Goal: Transaction & Acquisition: Download file/media

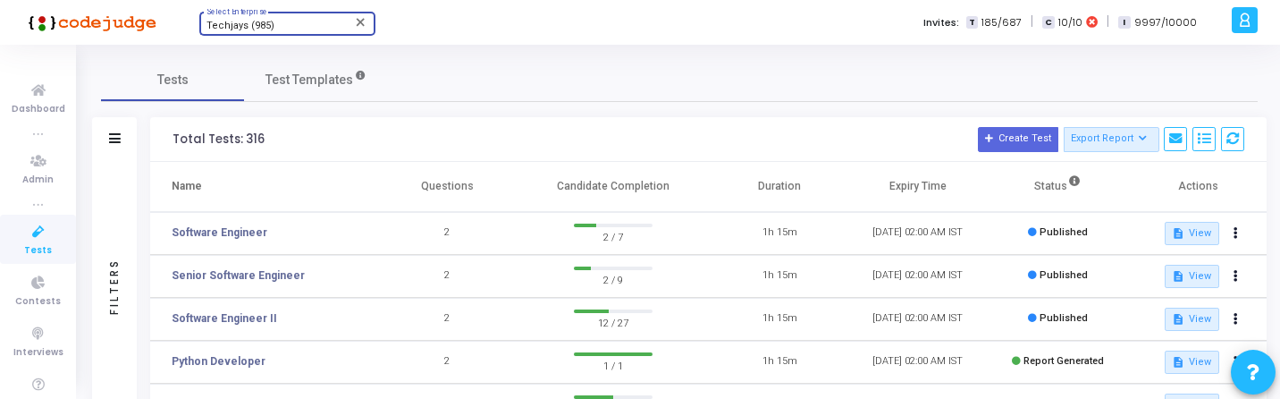
click at [300, 26] on div "Techjays (985)" at bounding box center [278, 26] width 145 height 11
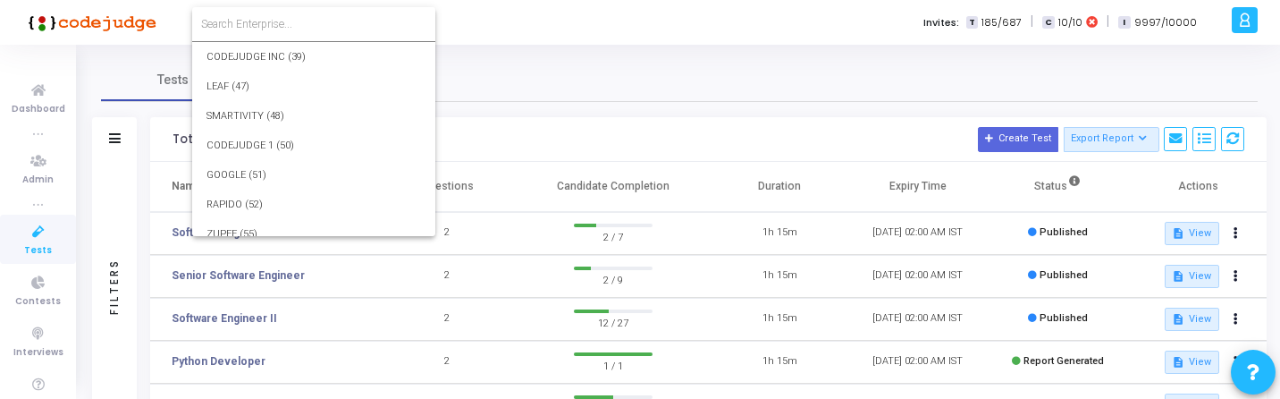
click at [301, 26] on input at bounding box center [313, 24] width 225 height 16
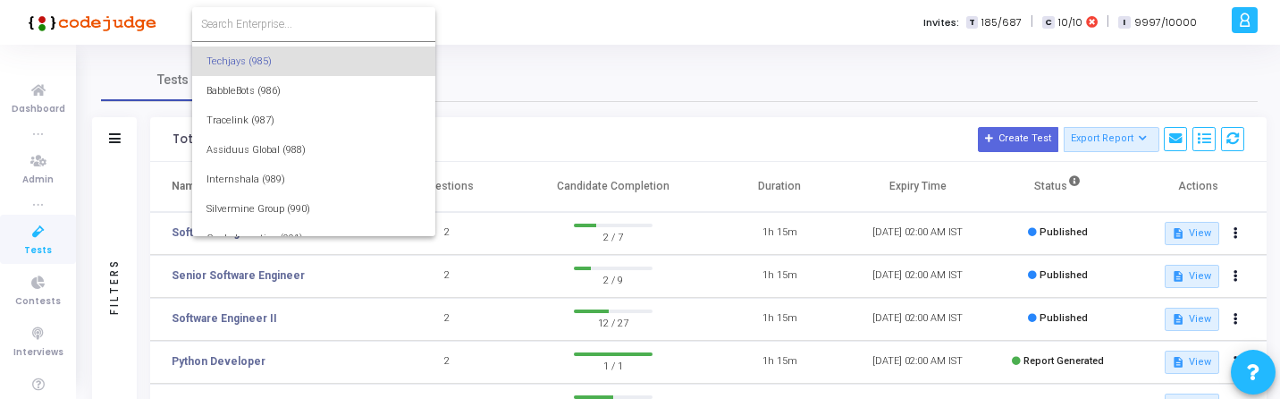
click at [1236, 132] on div at bounding box center [640, 199] width 1280 height 399
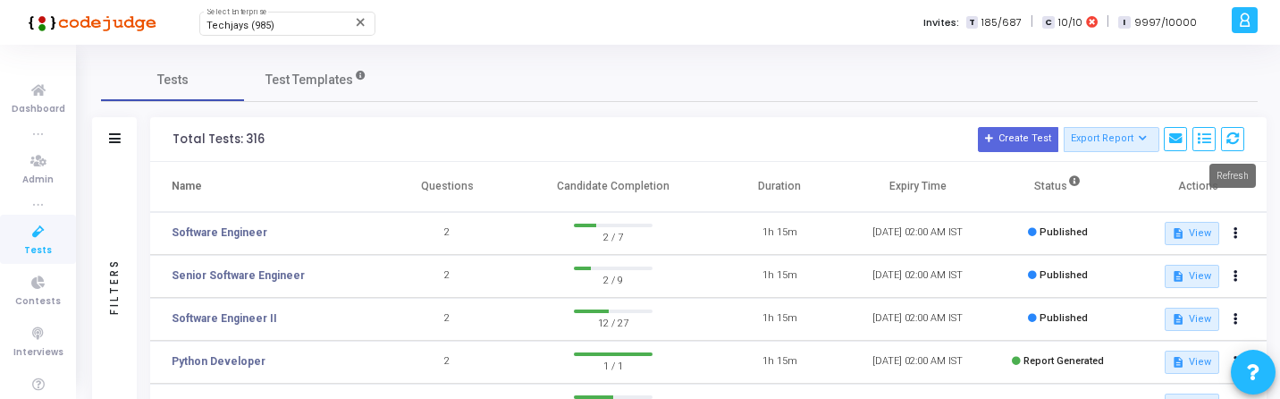
click at [1236, 132] on icon at bounding box center [1232, 138] width 13 height 13
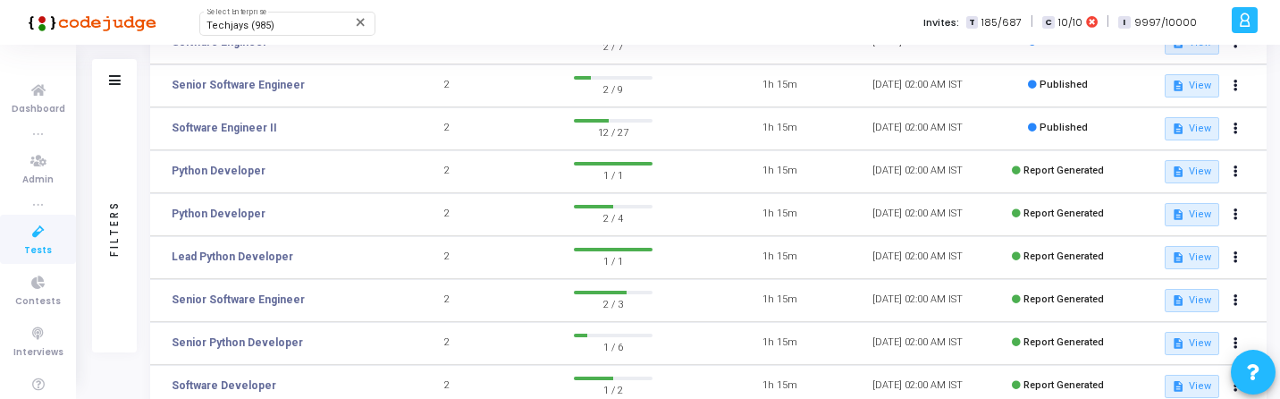
scroll to position [0, 0]
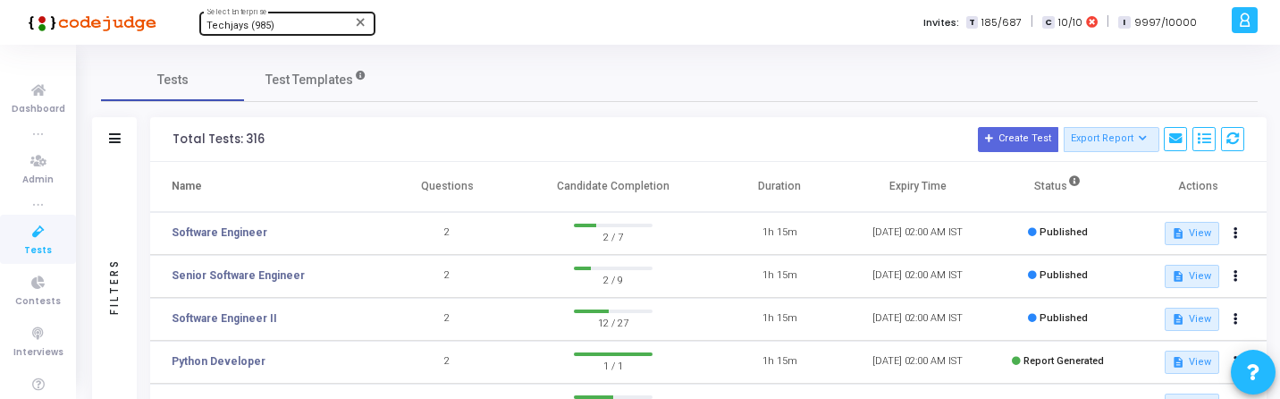
click at [266, 27] on span "Techjays (985)" at bounding box center [240, 26] width 68 height 12
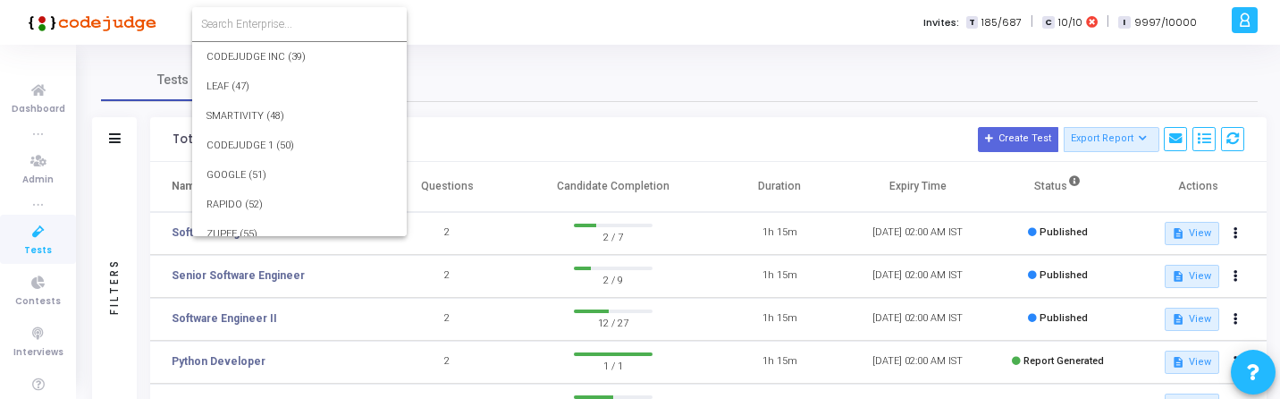
scroll to position [25621, 0]
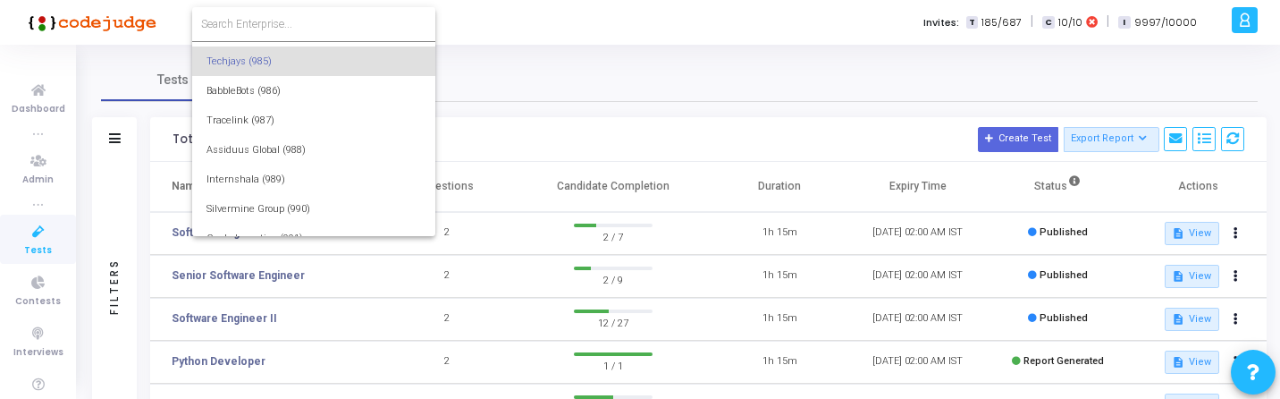
click at [313, 26] on input at bounding box center [313, 24] width 225 height 16
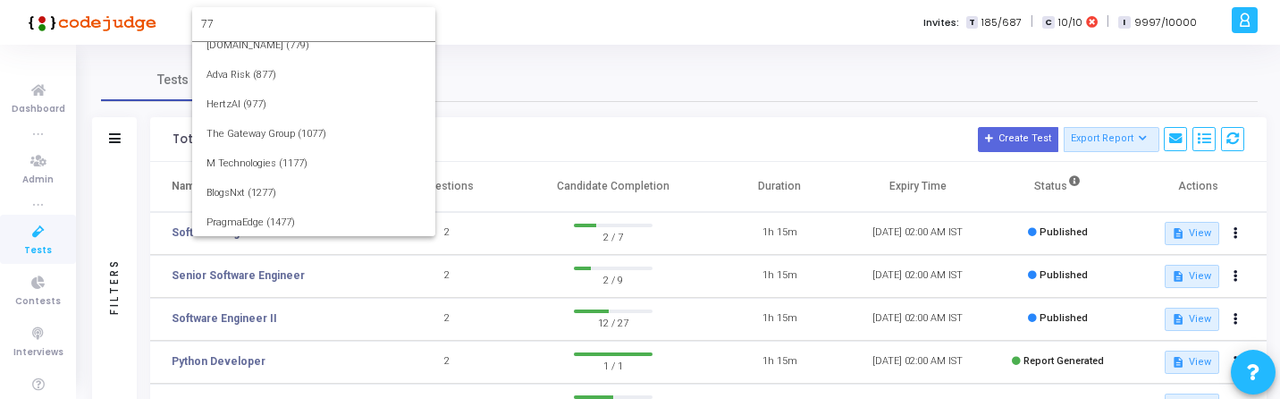
scroll to position [0, 0]
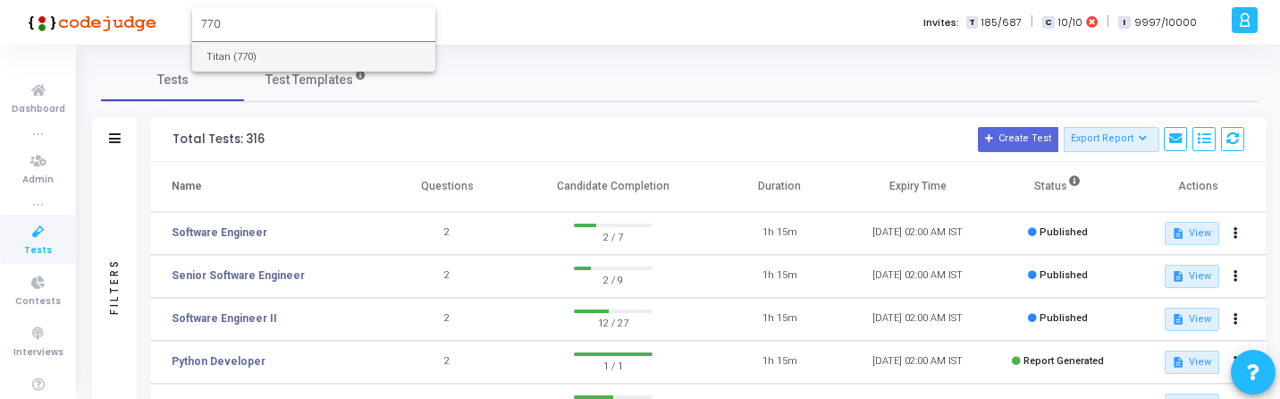
type input "770"
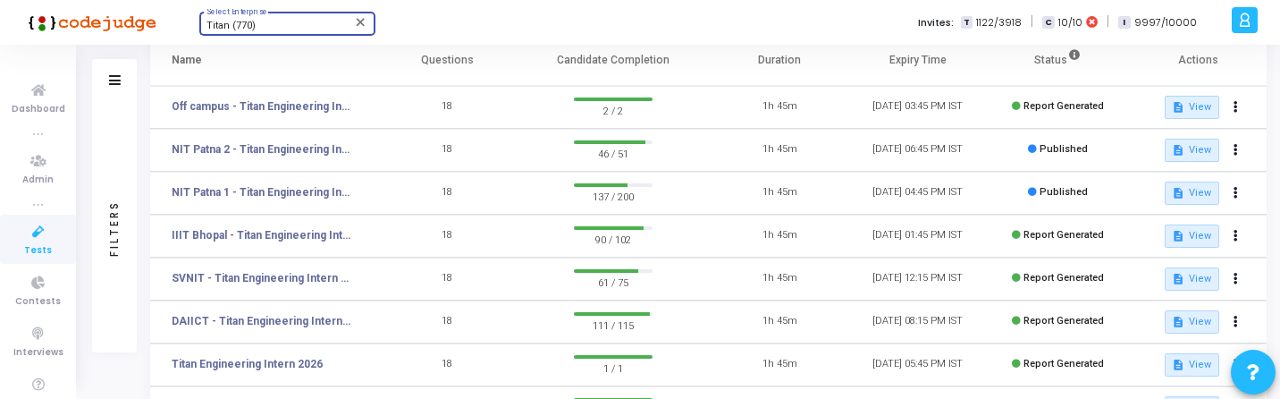
scroll to position [127, 0]
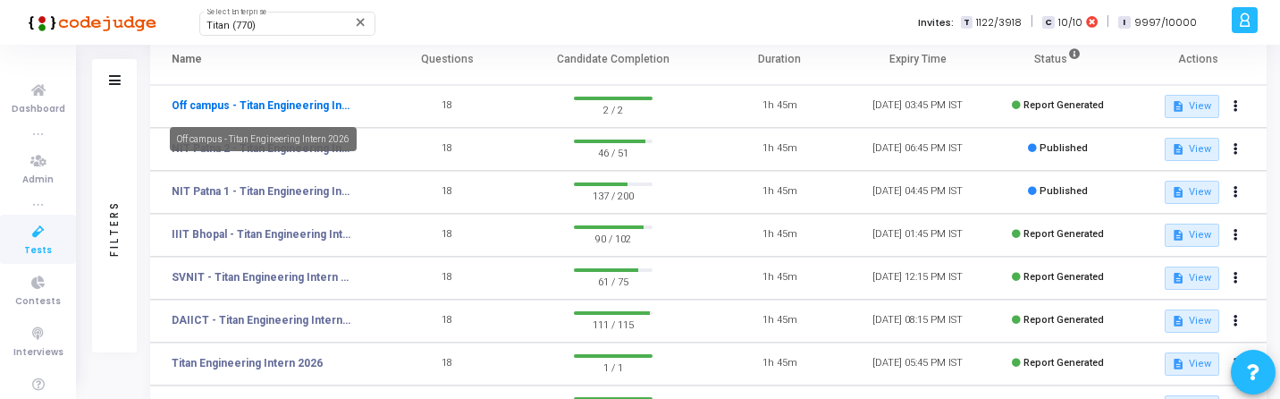
click at [298, 100] on link "Off campus - Titan Engineering Intern 2026" at bounding box center [261, 105] width 179 height 16
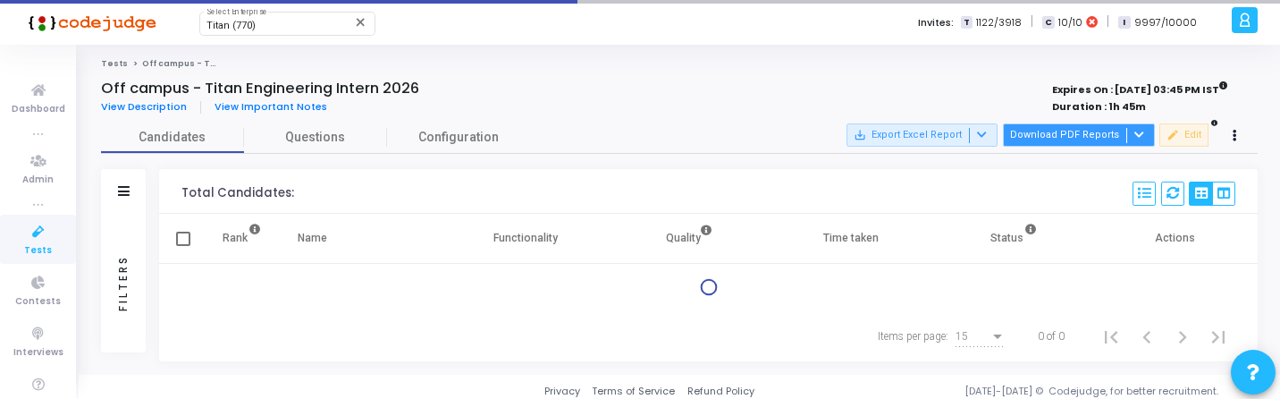
click at [1088, 123] on button "Download PDF Reports" at bounding box center [1079, 134] width 152 height 23
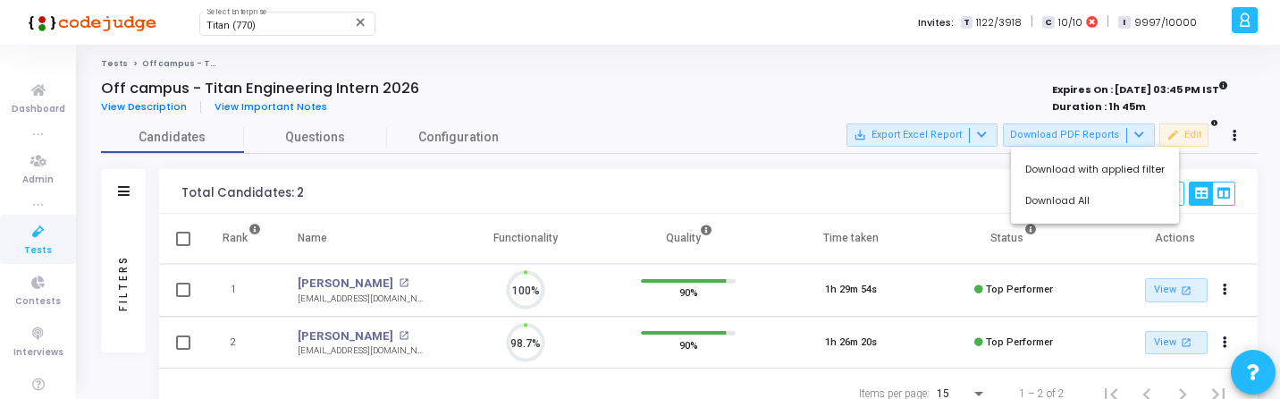
scroll to position [38, 46]
click at [1057, 200] on button "Download All" at bounding box center [1095, 200] width 168 height 31
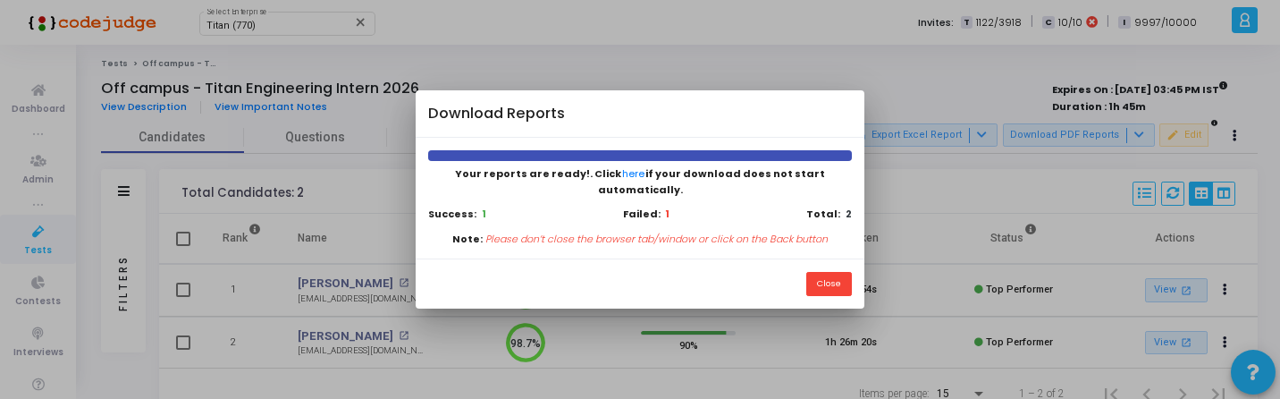
click at [502, 320] on div at bounding box center [640, 199] width 1280 height 399
click at [377, 321] on div at bounding box center [640, 199] width 1280 height 399
click at [843, 272] on button "Close" at bounding box center [829, 284] width 46 height 24
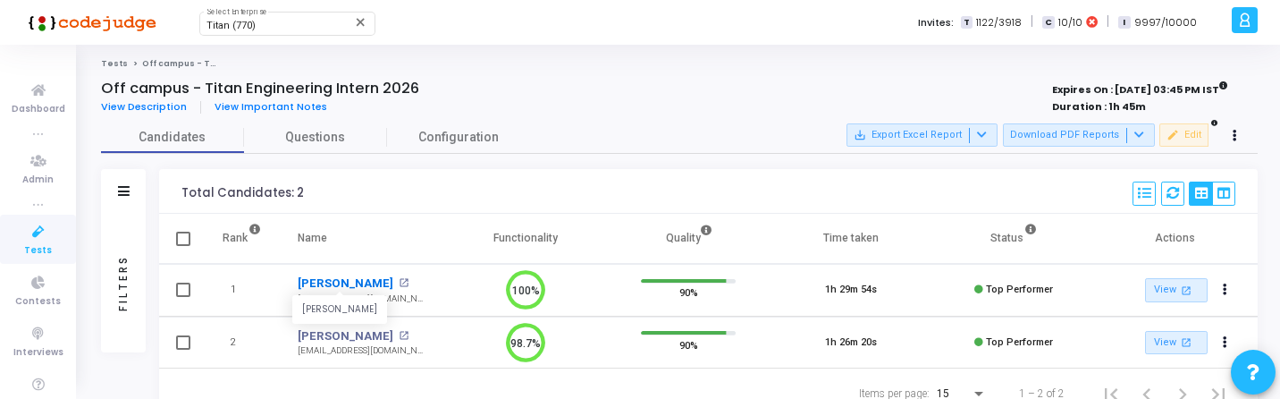
click at [327, 284] on link "Gracy Gupta" at bounding box center [346, 283] width 96 height 18
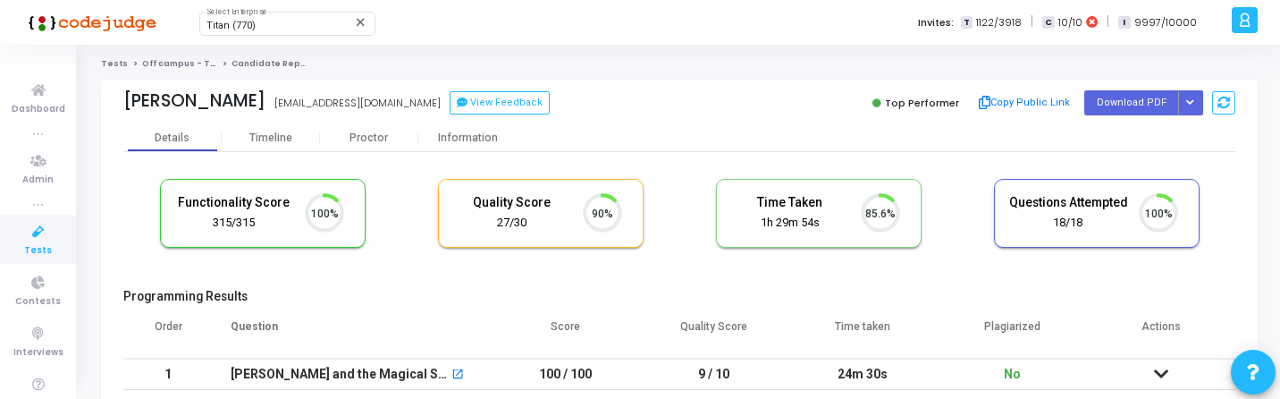
scroll to position [38, 46]
click at [1186, 102] on icon "Button group with nested dropdown" at bounding box center [1190, 102] width 8 height 9
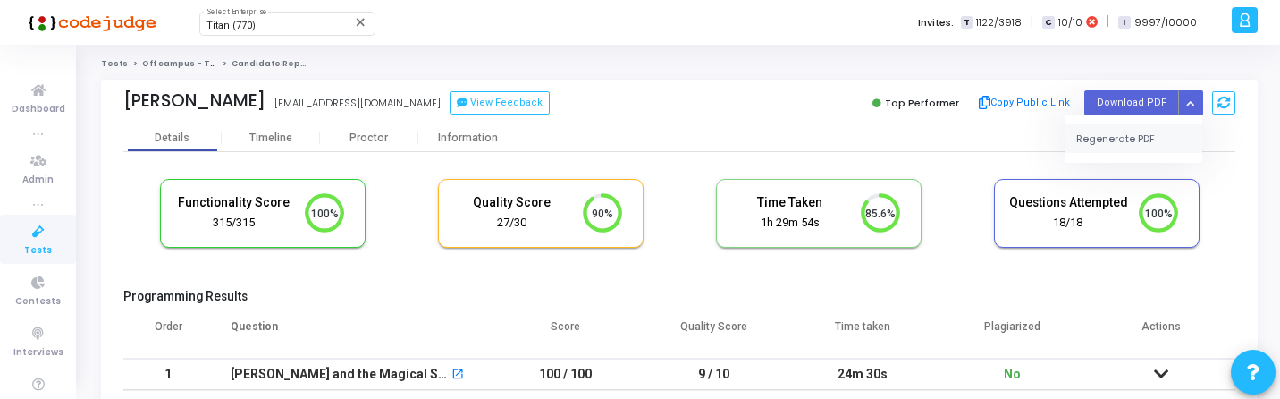
click at [1129, 132] on button "Regenerate PDF" at bounding box center [1133, 138] width 138 height 29
click at [40, 233] on icon at bounding box center [39, 232] width 38 height 22
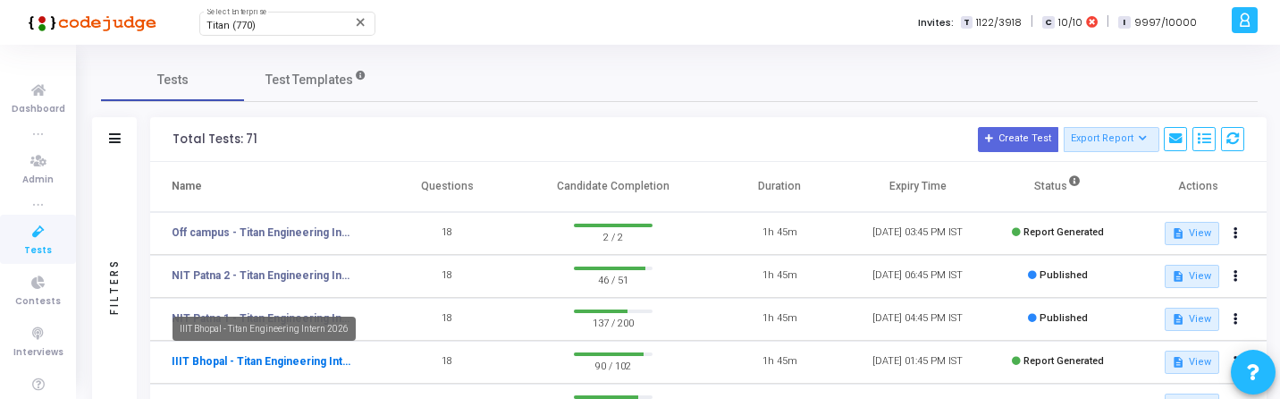
click at [237, 367] on link "IIIT Bhopal - Titan Engineering Intern 2026" at bounding box center [261, 361] width 179 height 16
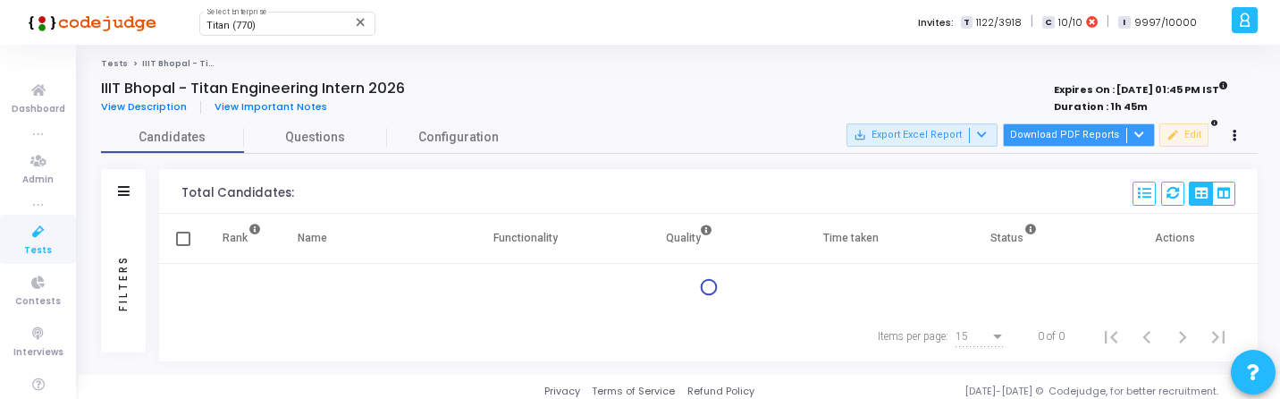
click at [1121, 133] on button "Download PDF Reports" at bounding box center [1079, 134] width 152 height 23
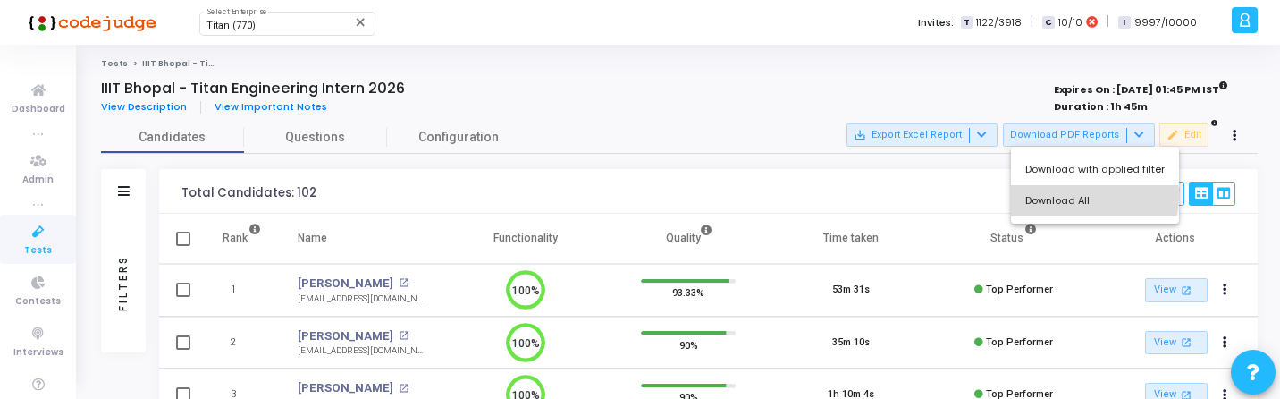
click at [1089, 196] on button "Download All" at bounding box center [1095, 200] width 168 height 31
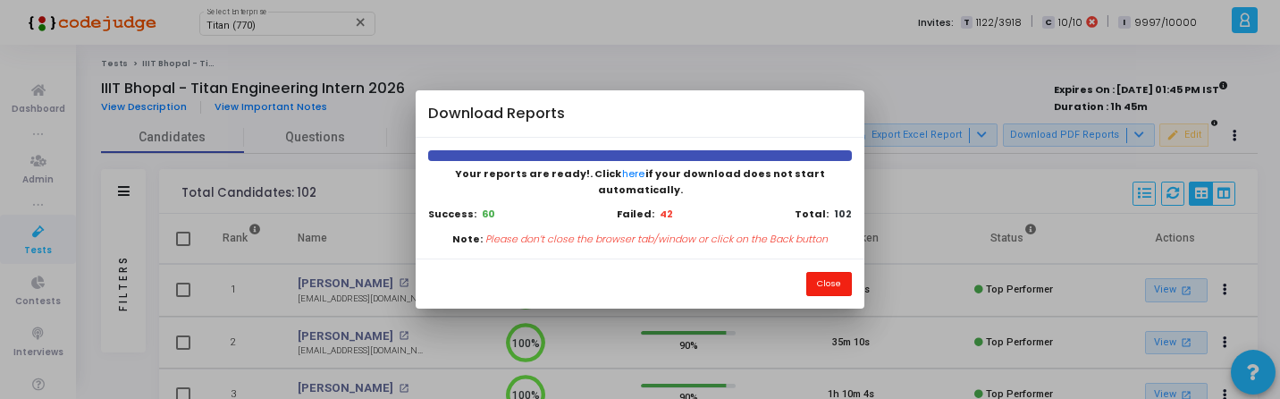
click at [823, 277] on button "Close" at bounding box center [829, 284] width 46 height 24
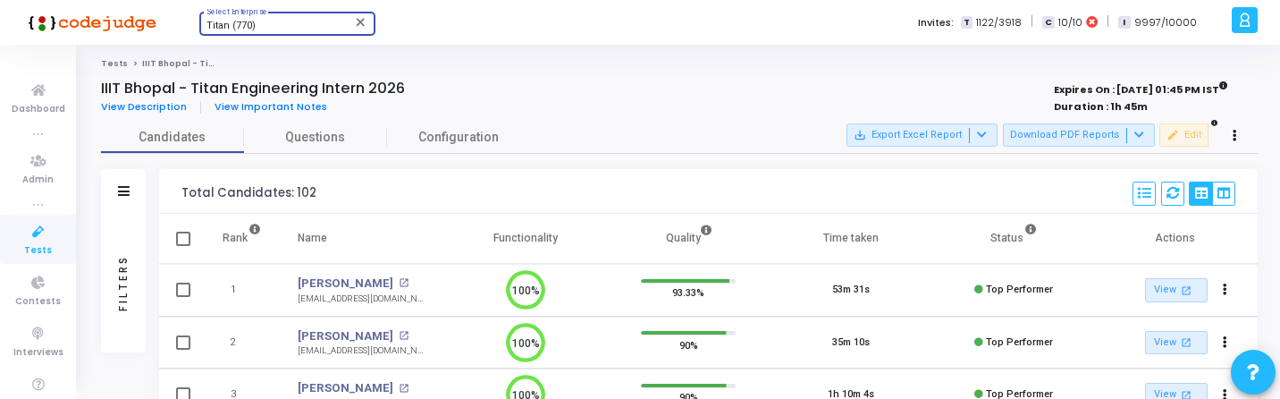
click at [271, 27] on div "Titan (770)" at bounding box center [278, 26] width 145 height 11
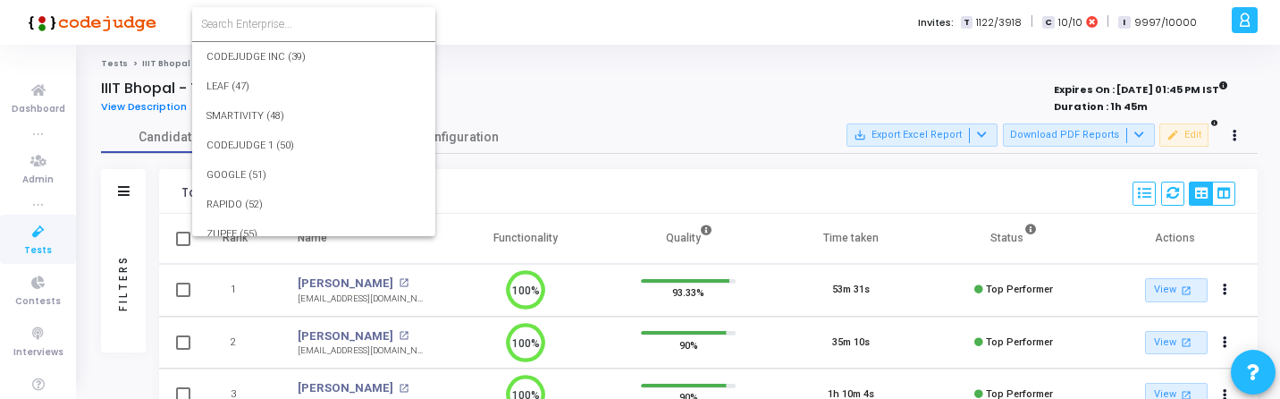
click at [279, 24] on input at bounding box center [313, 24] width 225 height 16
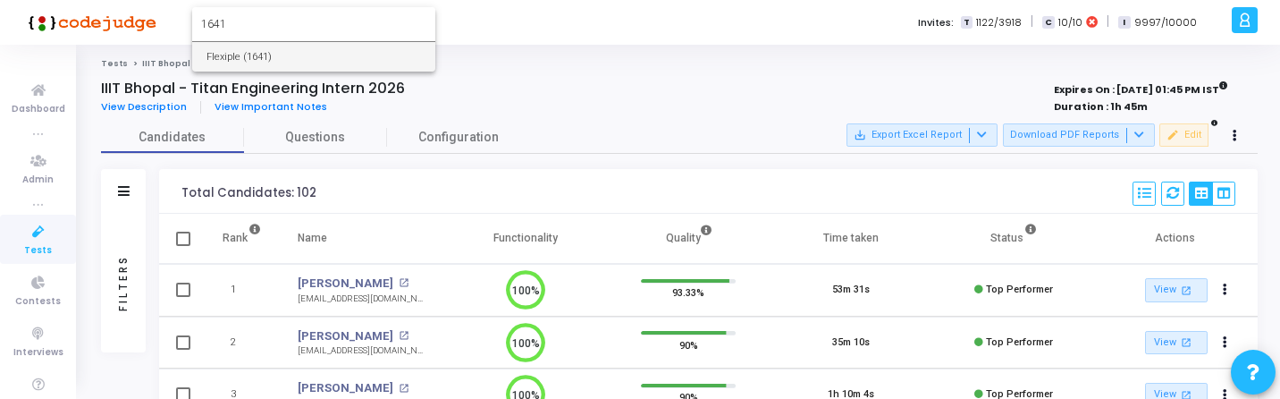
type input "1641"
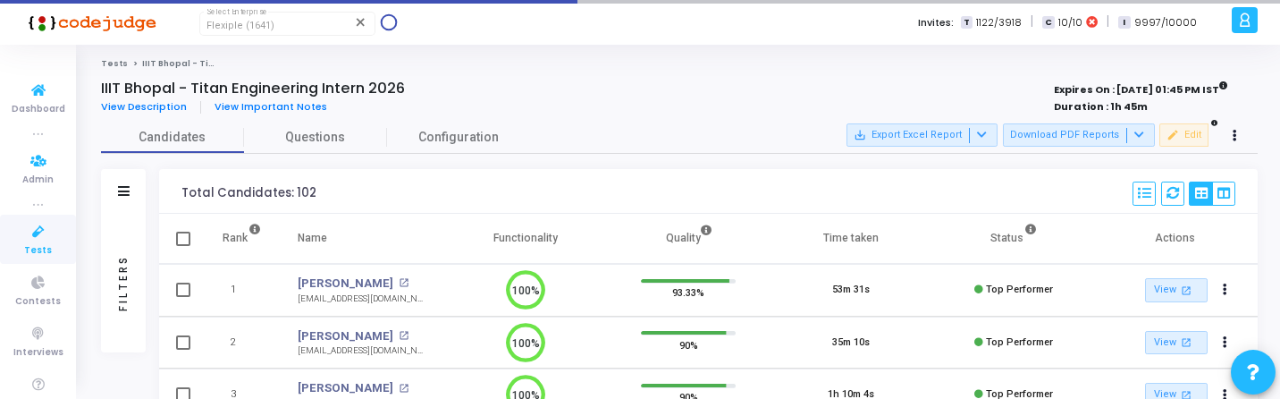
click at [27, 251] on span "Tests" at bounding box center [38, 250] width 28 height 15
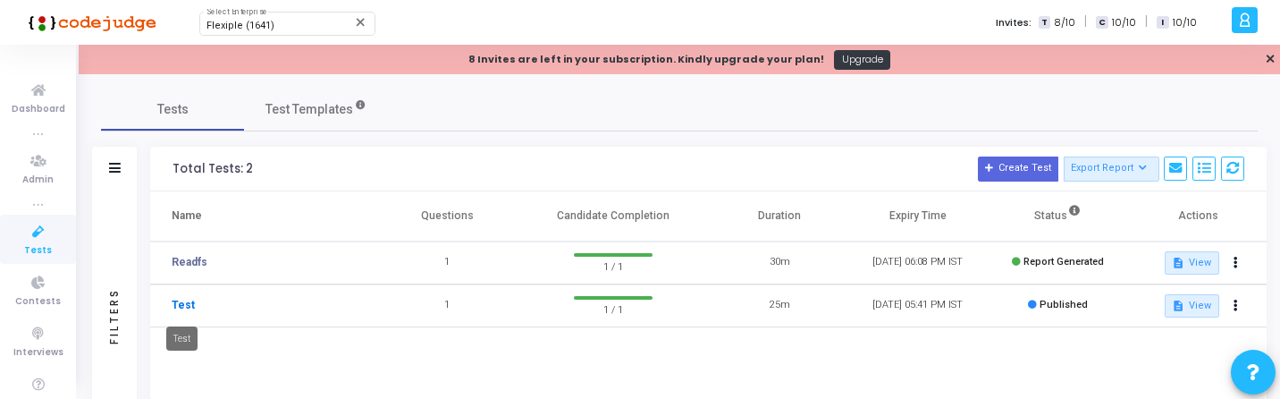
click at [192, 306] on link "Test" at bounding box center [183, 305] width 23 height 16
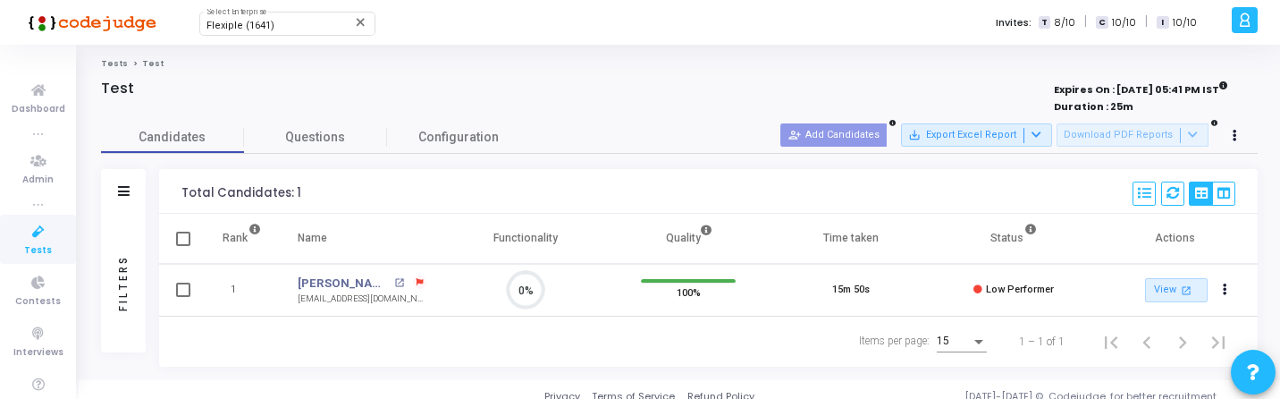
scroll to position [38, 46]
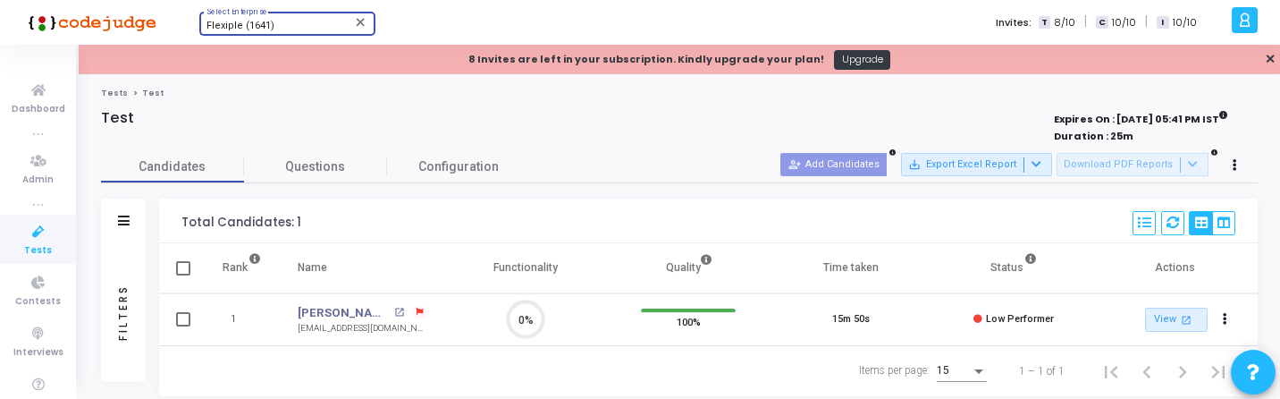
click at [254, 27] on span "Flexiple (1641)" at bounding box center [240, 26] width 68 height 12
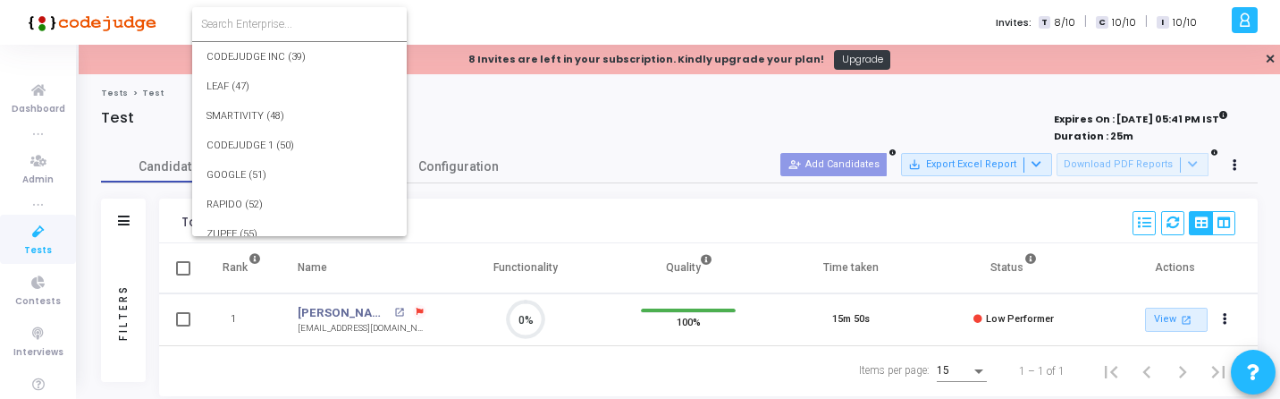
scroll to position [37593, 0]
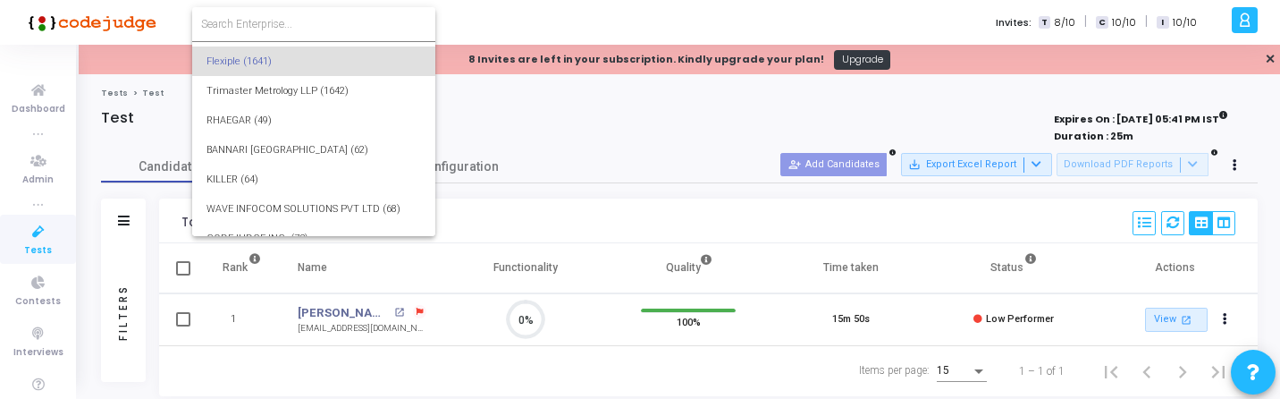
click at [265, 19] on input at bounding box center [313, 24] width 225 height 16
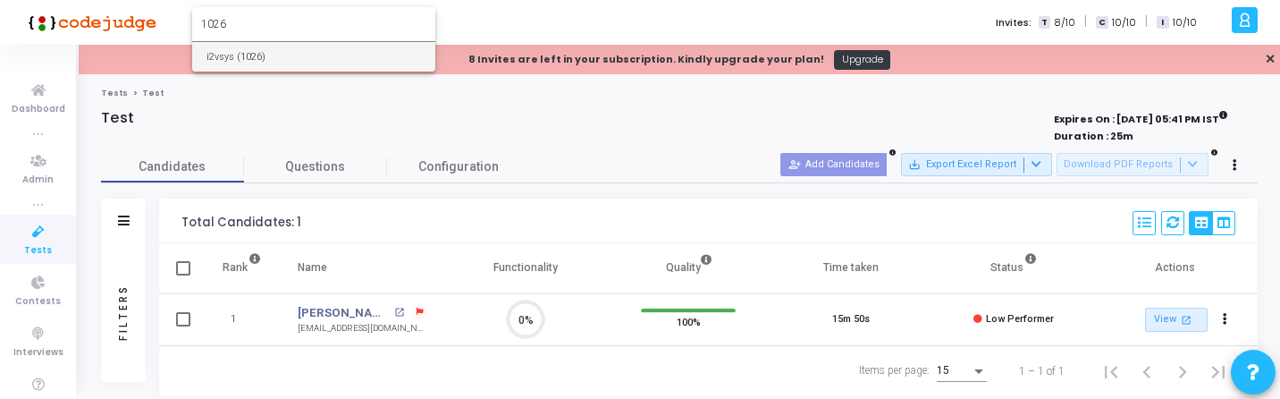
type input "1026"
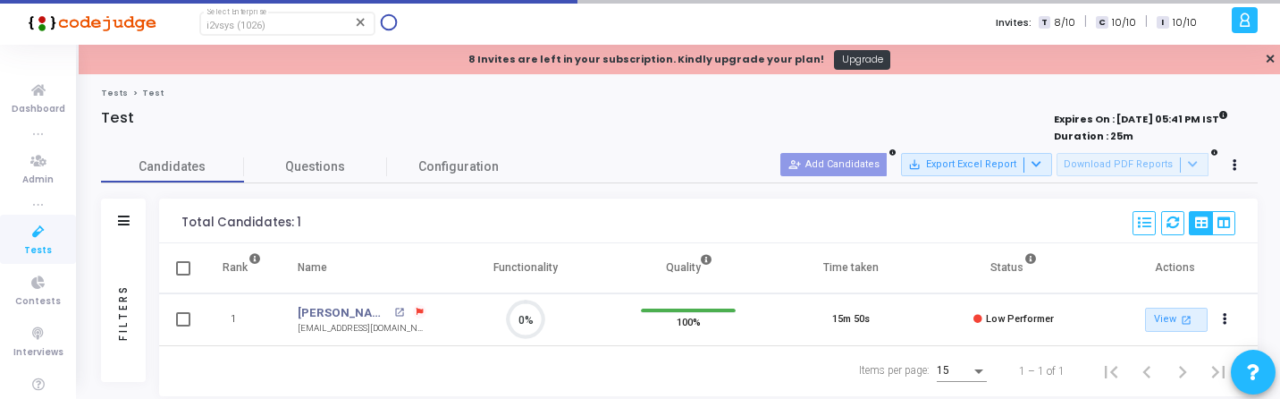
click at [32, 238] on icon at bounding box center [39, 232] width 38 height 22
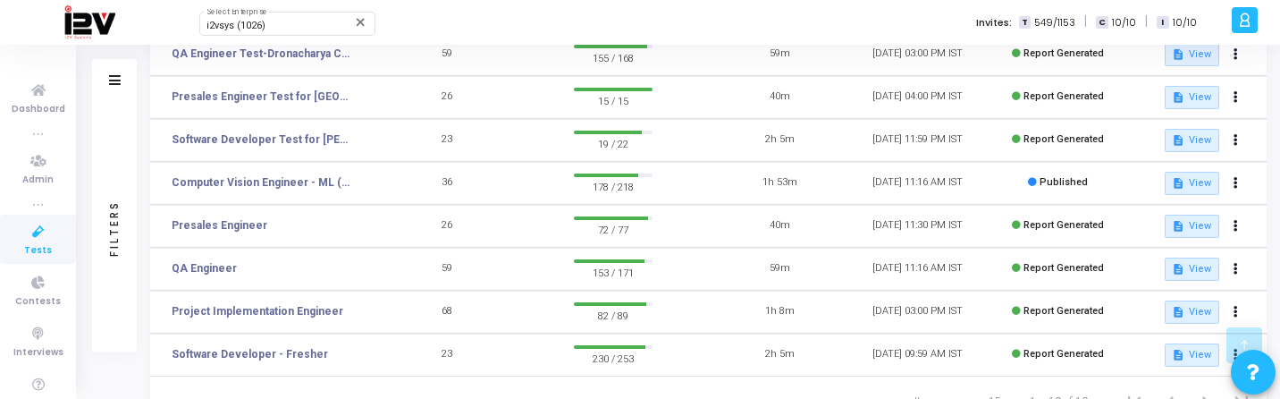
scroll to position [214, 0]
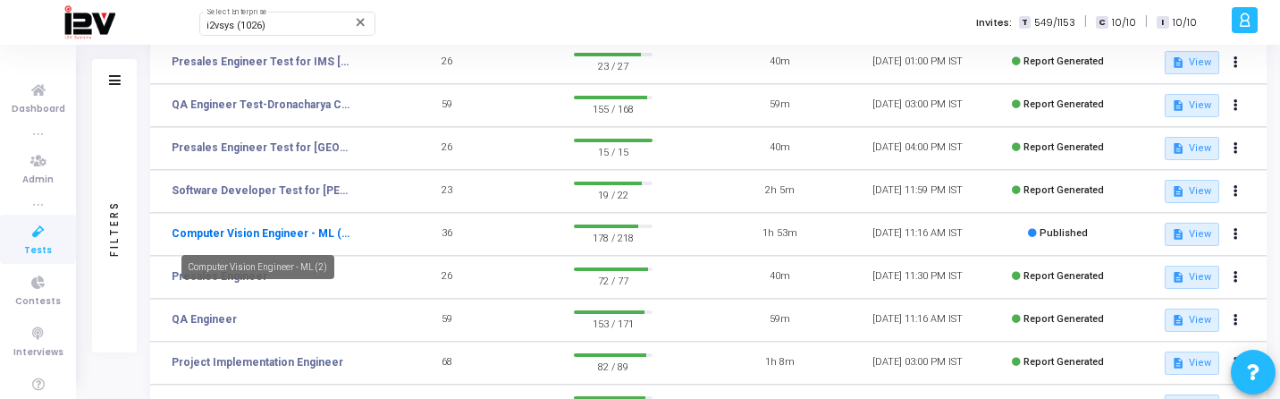
click at [320, 237] on link "Computer Vision Engineer - ML (2)" at bounding box center [261, 233] width 179 height 16
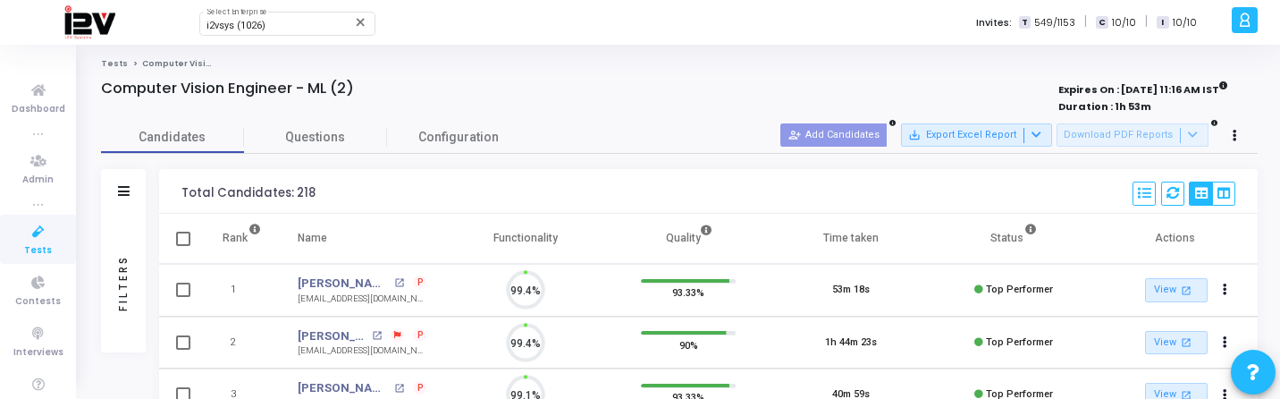
scroll to position [8, 8]
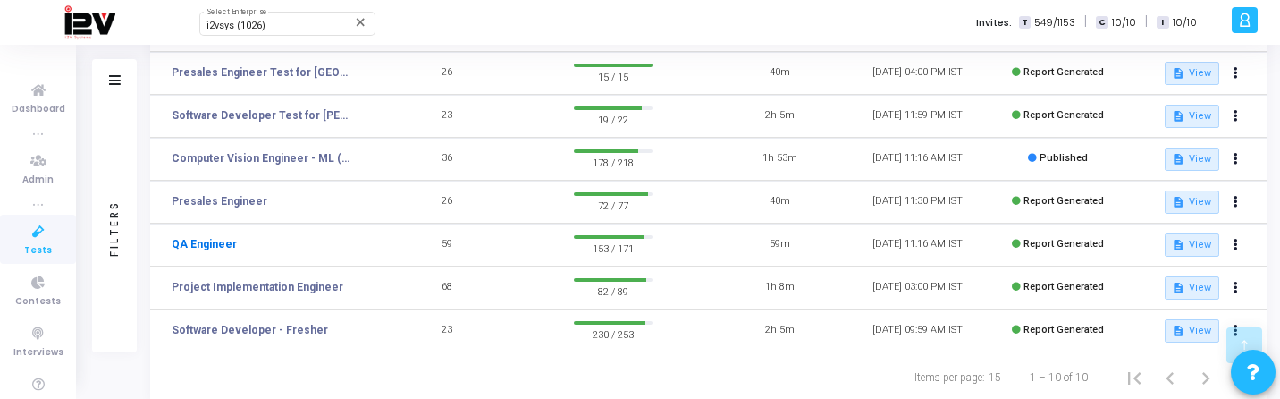
click at [207, 239] on link "QA Engineer" at bounding box center [204, 244] width 65 height 16
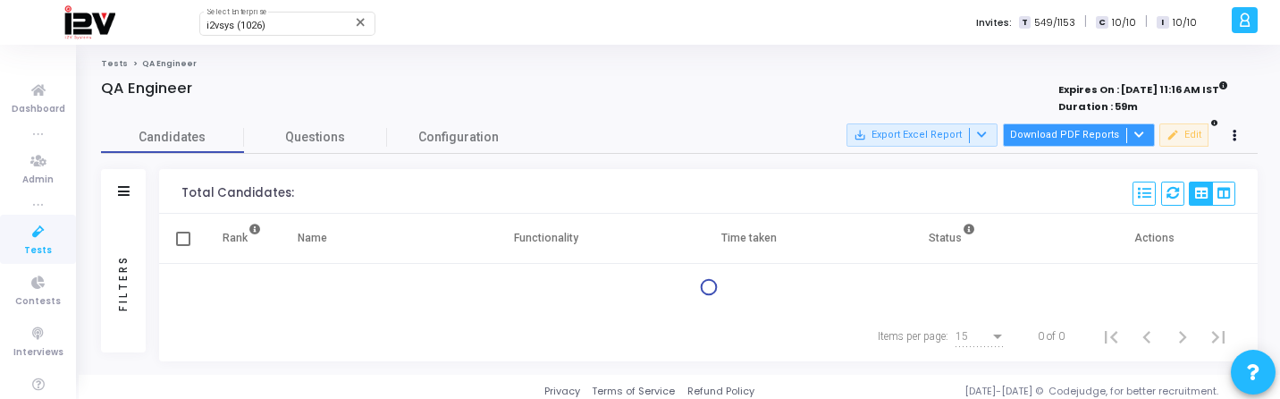
click at [1102, 124] on button "Download PDF Reports" at bounding box center [1079, 134] width 152 height 23
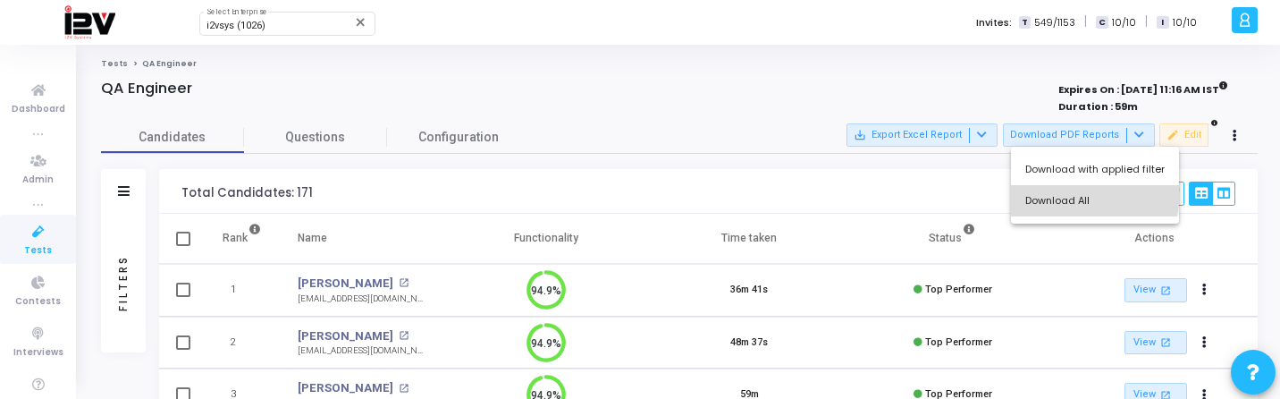
click at [1086, 193] on button "Download All" at bounding box center [1095, 200] width 168 height 31
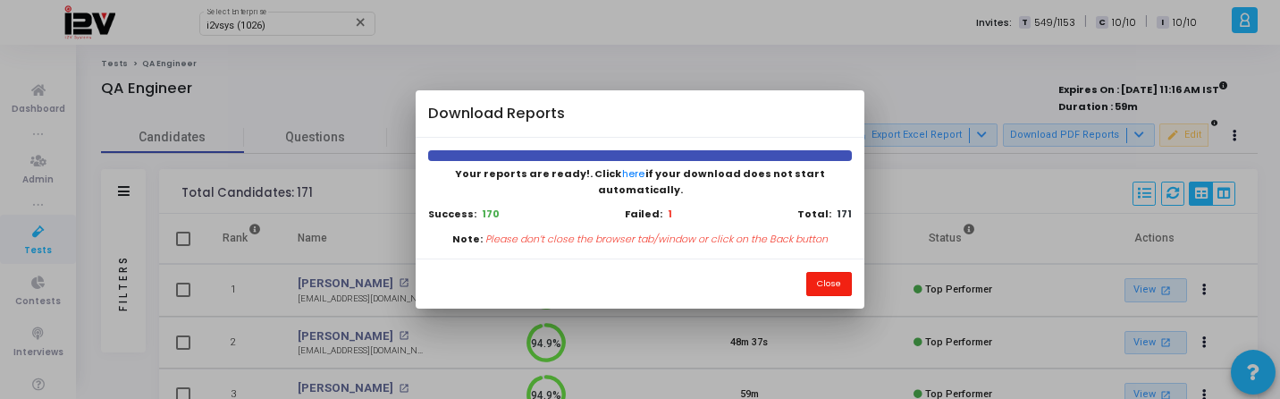
click at [836, 280] on button "Close" at bounding box center [829, 284] width 46 height 24
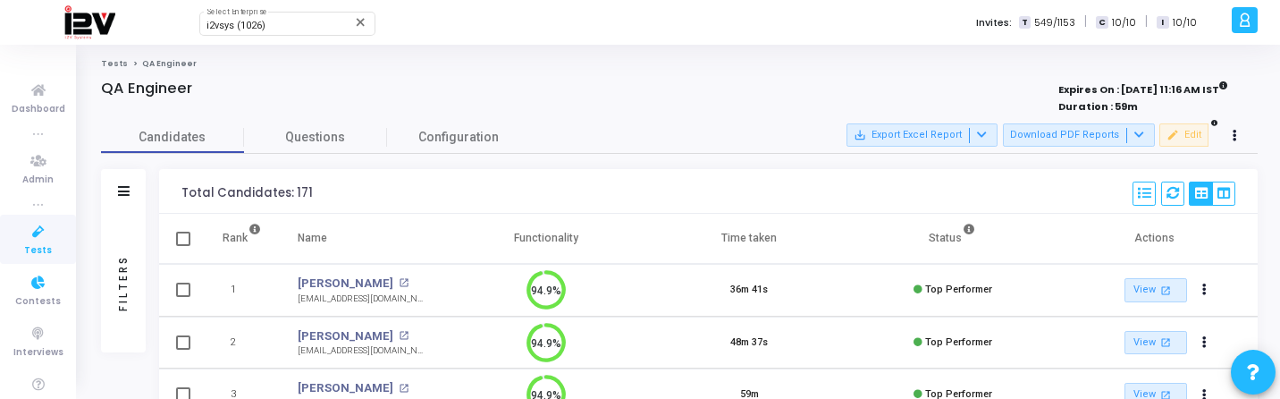
click at [115, 286] on div "Filters" at bounding box center [123, 282] width 16 height 197
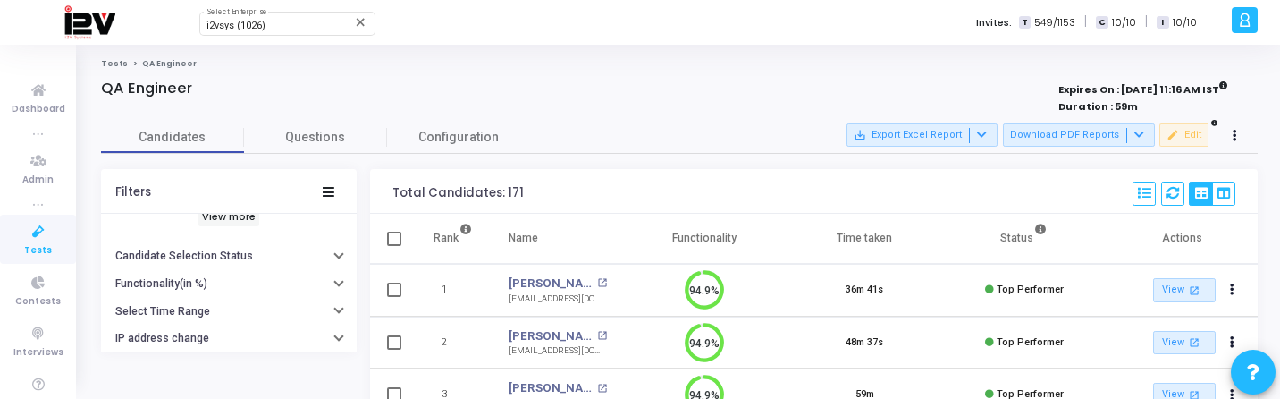
scroll to position [207, 0]
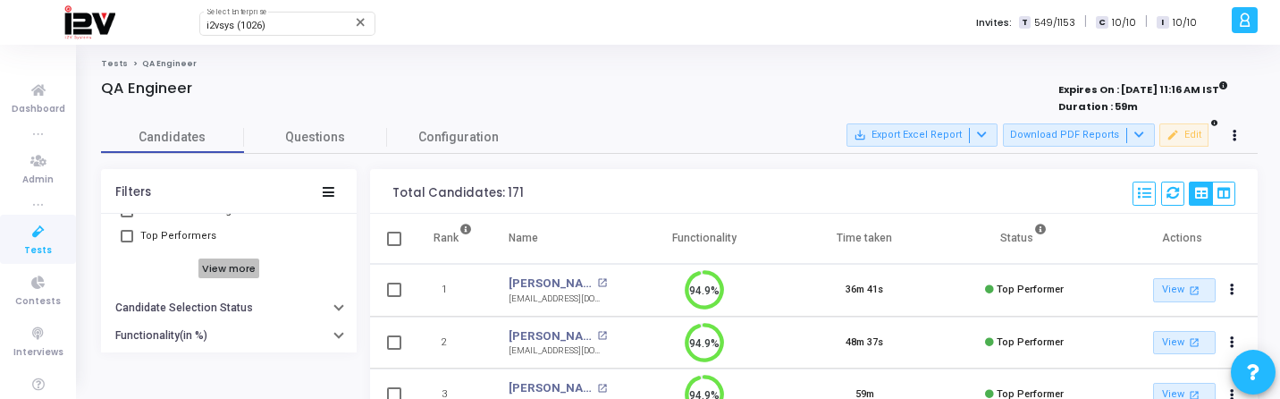
click at [221, 276] on h6 "View more" at bounding box center [229, 268] width 62 height 20
click at [180, 290] on span "Low Performers" at bounding box center [178, 286] width 77 height 21
click at [127, 293] on input "Low Performers" at bounding box center [126, 293] width 1 height 1
checkbox input "true"
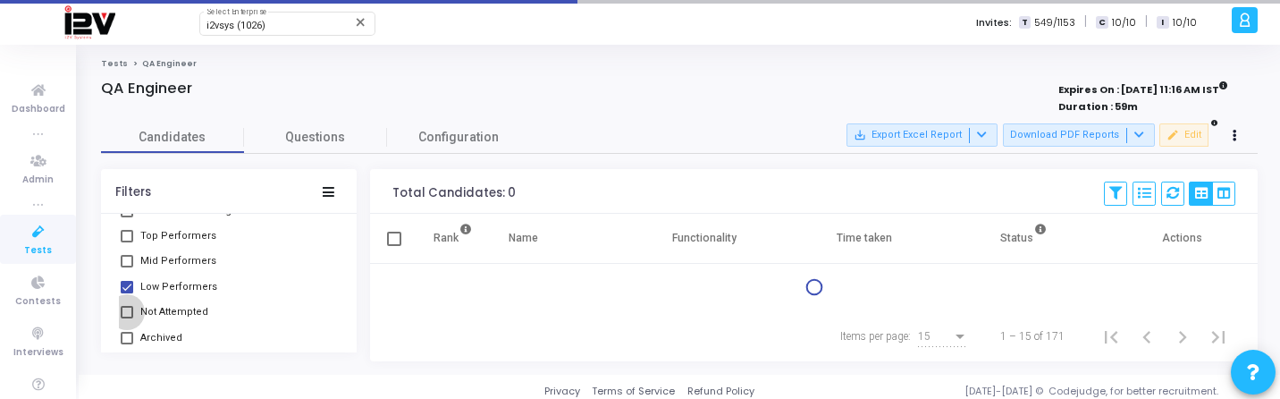
click at [180, 313] on span "Not Attempted" at bounding box center [174, 311] width 68 height 21
click at [127, 318] on input "Not Attempted" at bounding box center [126, 318] width 1 height 1
checkbox input "true"
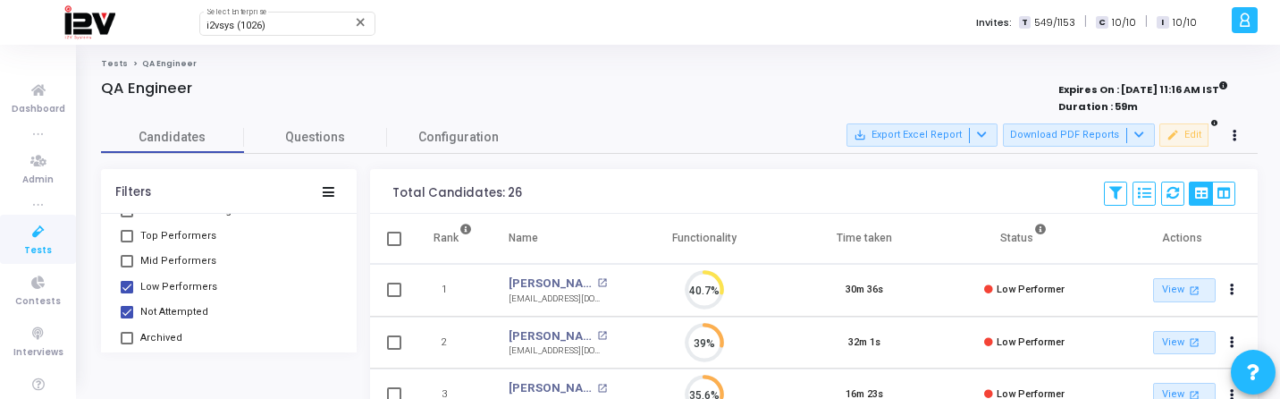
scroll to position [38, 46]
click at [1068, 139] on button "Download PDF Reports" at bounding box center [1079, 134] width 152 height 23
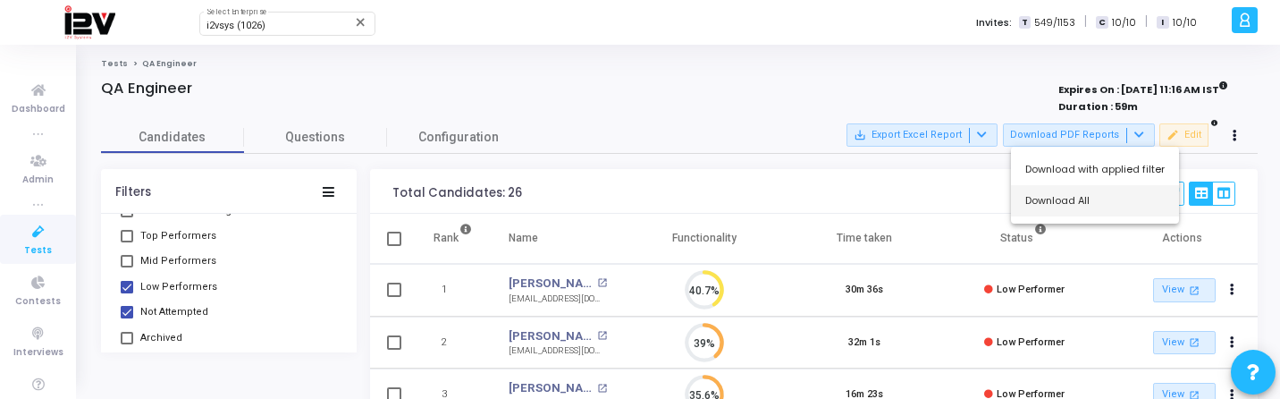
click at [1047, 206] on button "Download All" at bounding box center [1095, 200] width 168 height 31
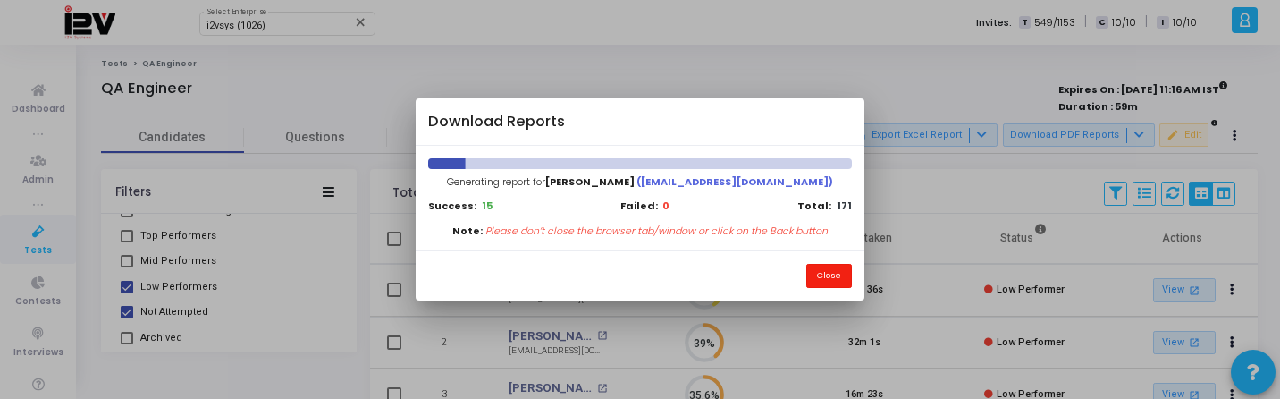
click at [812, 276] on button "Close" at bounding box center [829, 276] width 46 height 24
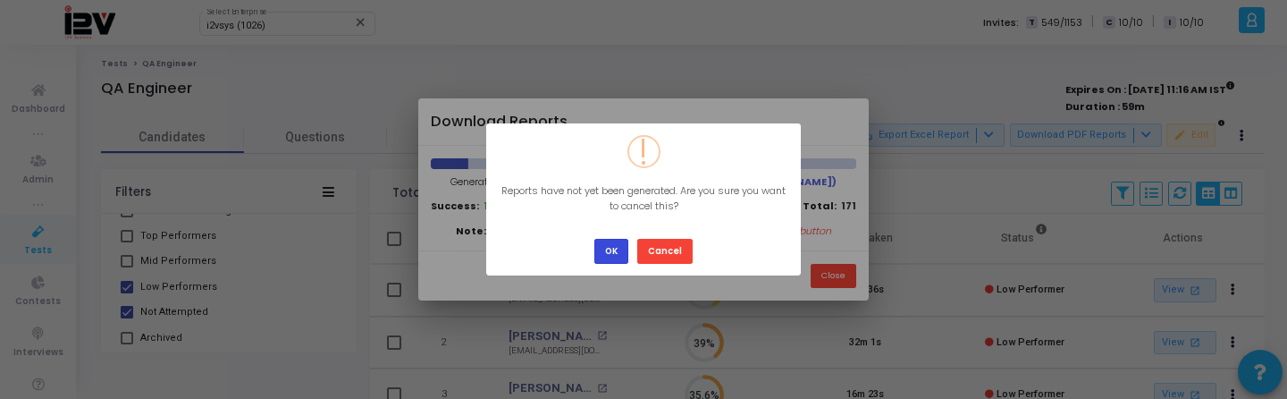
click at [611, 254] on button "OK" at bounding box center [611, 251] width 34 height 24
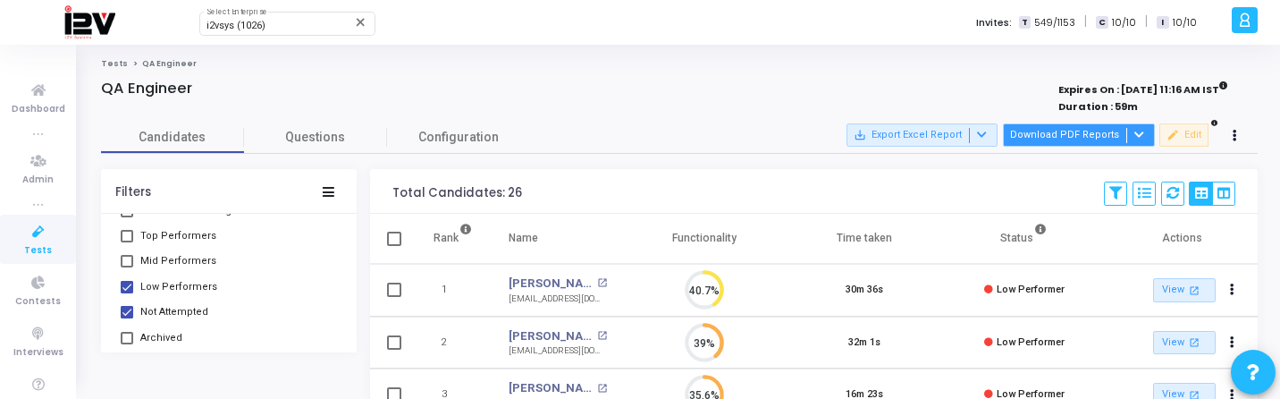
click at [1022, 146] on button "Download PDF Reports" at bounding box center [1079, 134] width 152 height 23
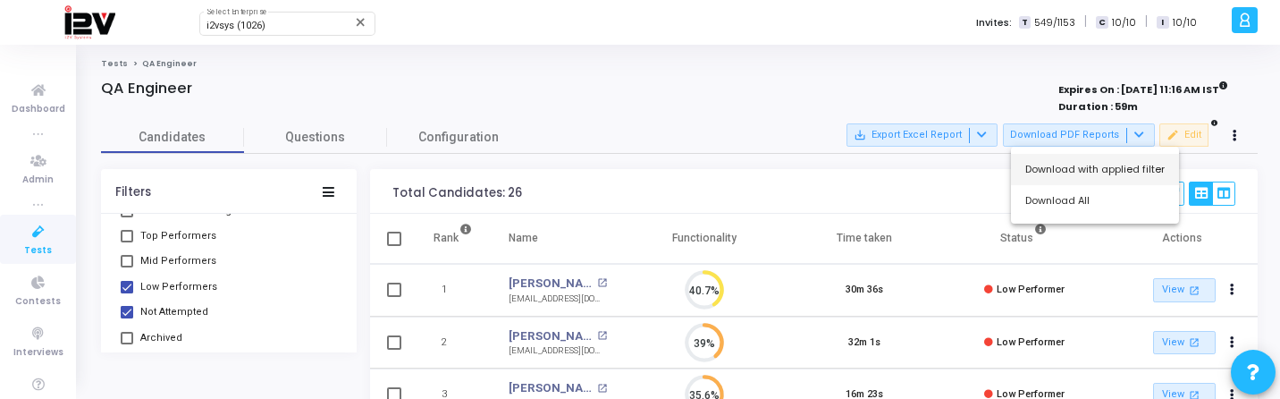
click at [1027, 172] on button "Download with applied filter" at bounding box center [1095, 169] width 168 height 31
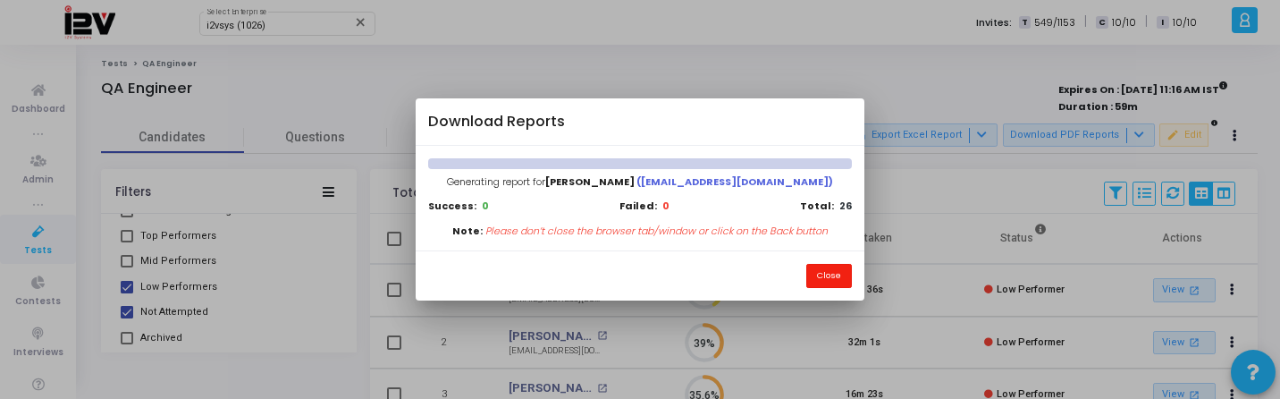
click at [833, 274] on button "Close" at bounding box center [829, 276] width 46 height 24
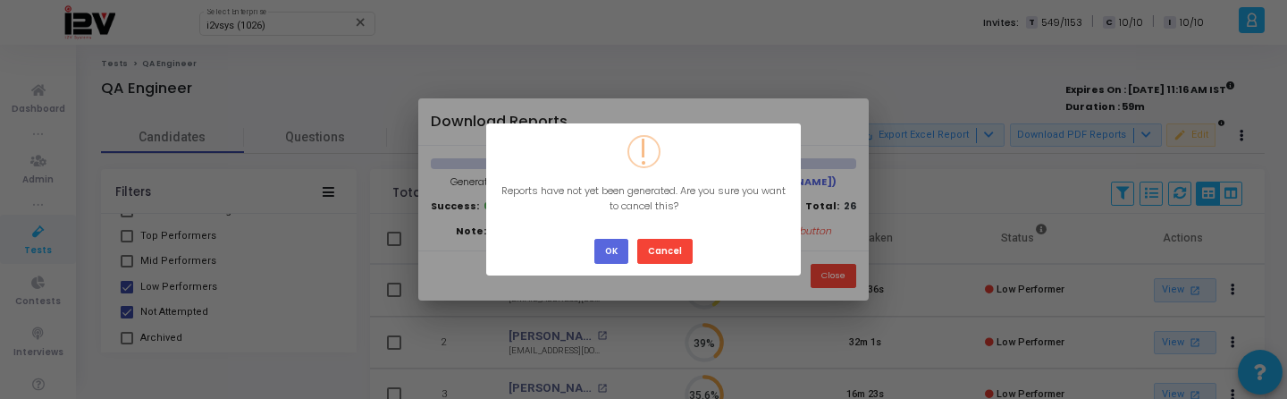
click at [612, 238] on div "OK Cancel" at bounding box center [643, 244] width 107 height 38
click at [612, 247] on button "OK" at bounding box center [611, 251] width 34 height 24
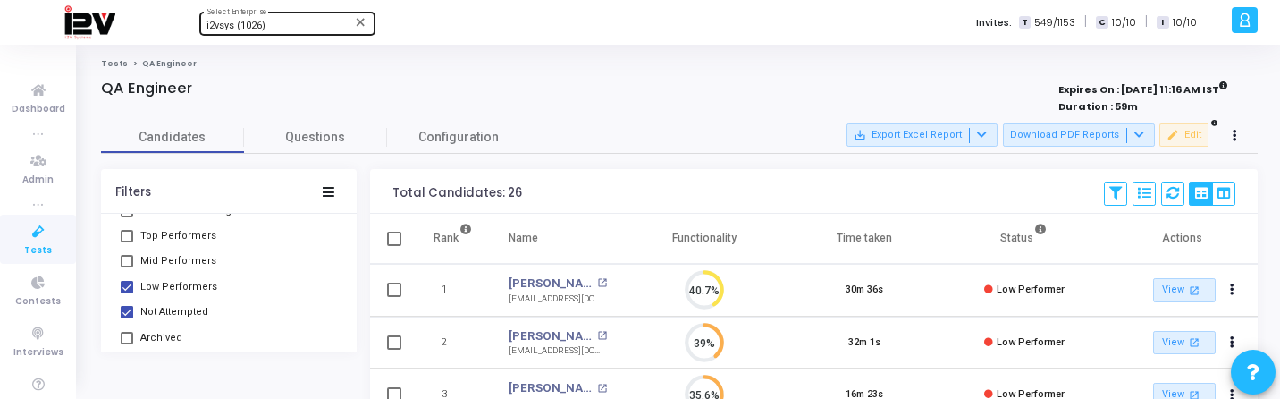
click at [280, 24] on div "i2vsys (1026)" at bounding box center [278, 26] width 145 height 11
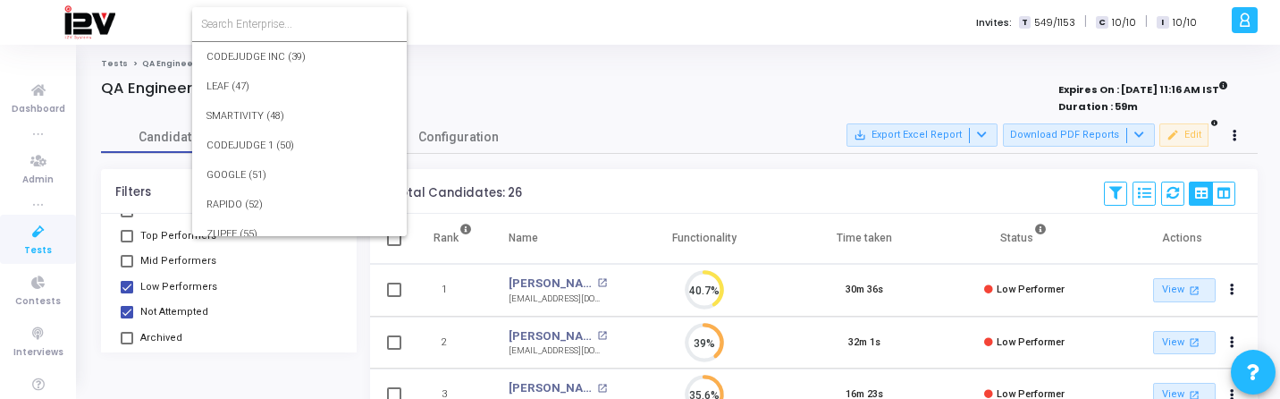
scroll to position [26594, 0]
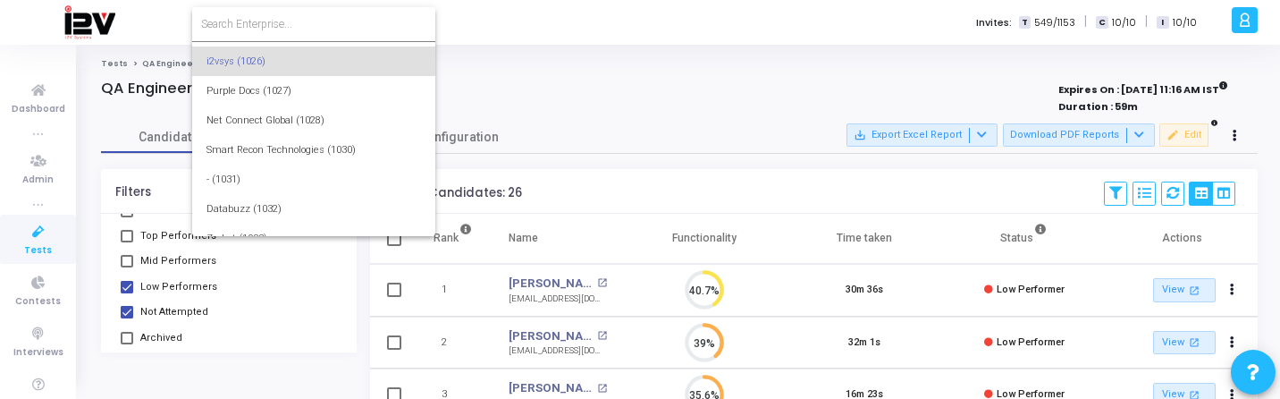
click at [286, 24] on input at bounding box center [313, 24] width 225 height 16
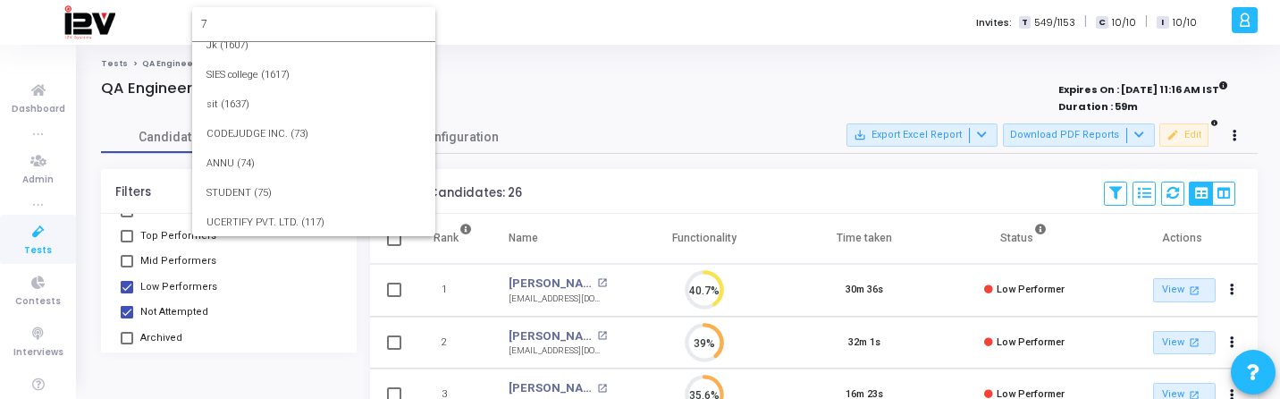
scroll to position [0, 0]
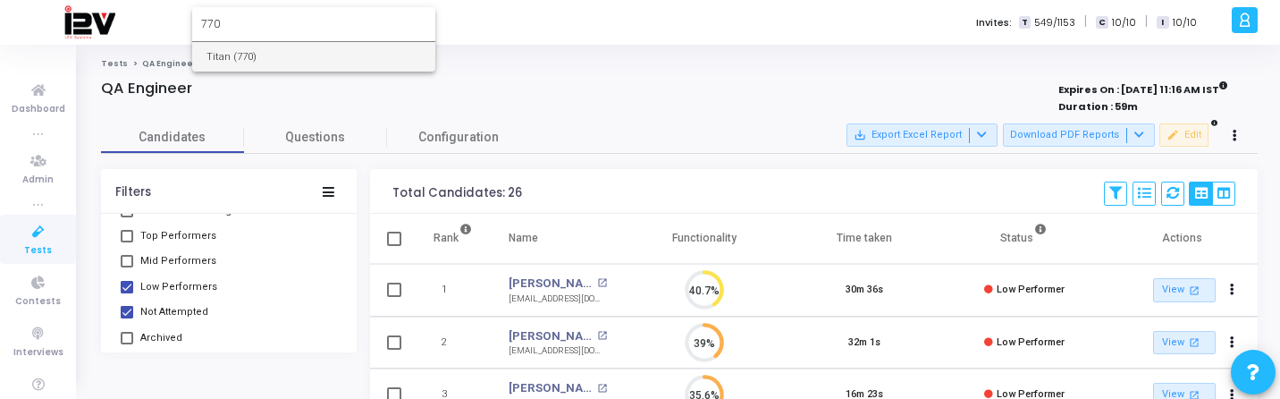
type input "770"
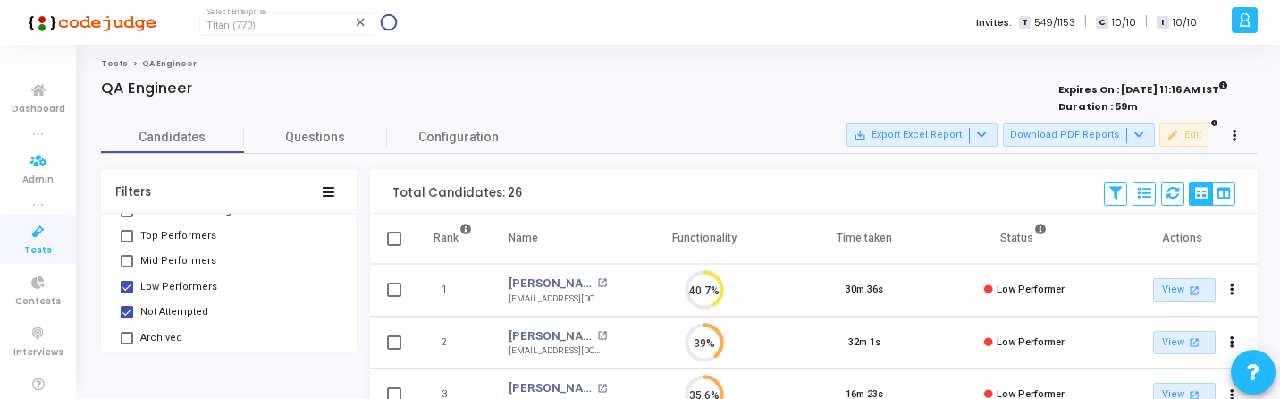
click at [21, 252] on link "Tests" at bounding box center [38, 238] width 76 height 49
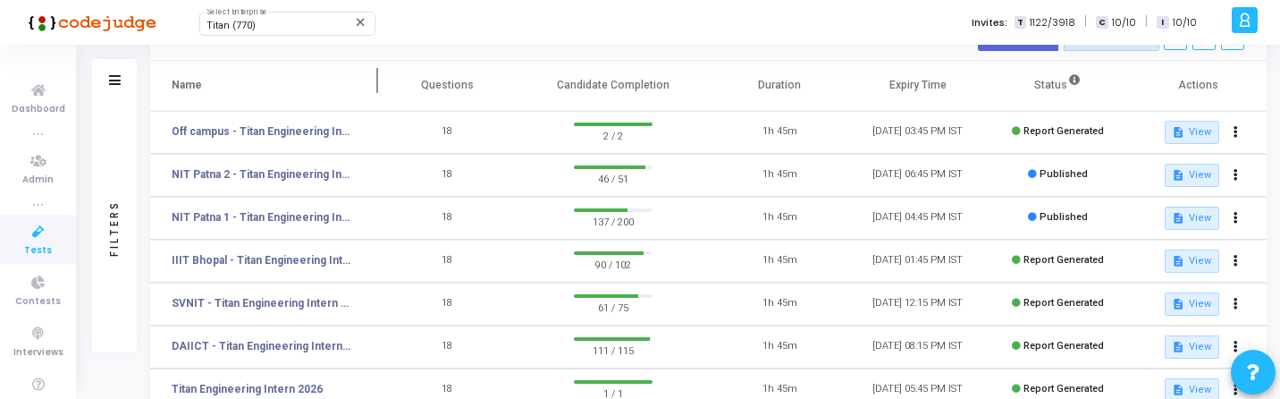
scroll to position [104, 0]
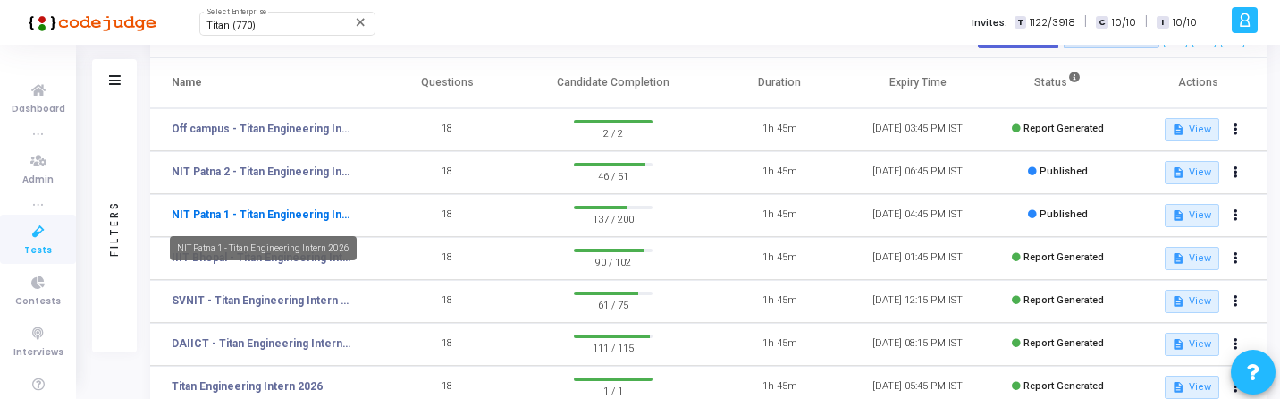
click at [294, 218] on link "NIT Patna 1 - Titan Engineering Intern 2026" at bounding box center [261, 214] width 179 height 16
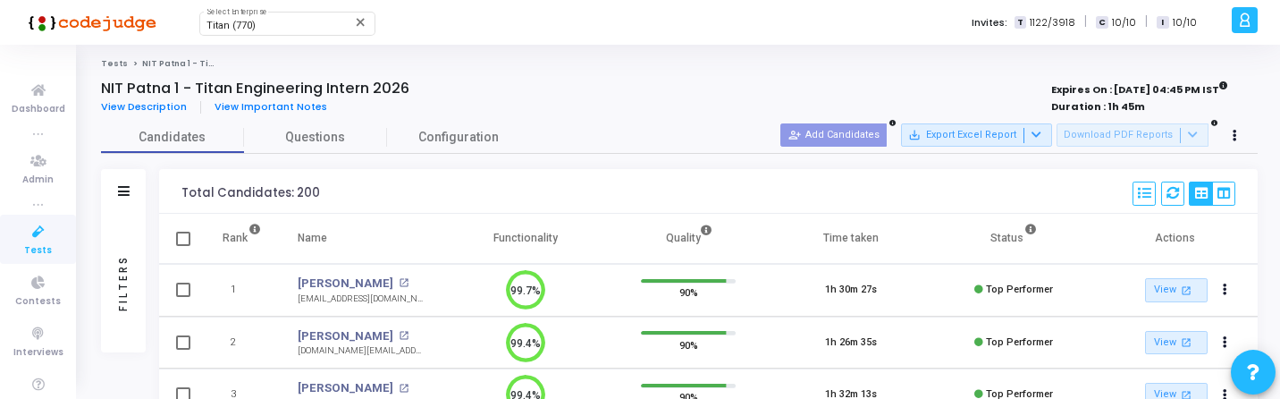
scroll to position [8, 8]
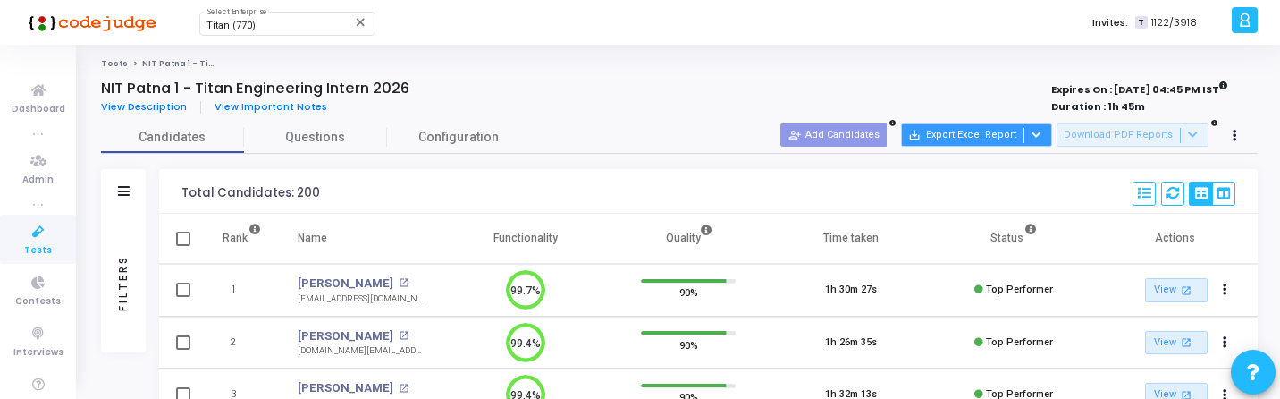
click at [1025, 132] on button "save_alt Export Excel Report" at bounding box center [976, 134] width 151 height 23
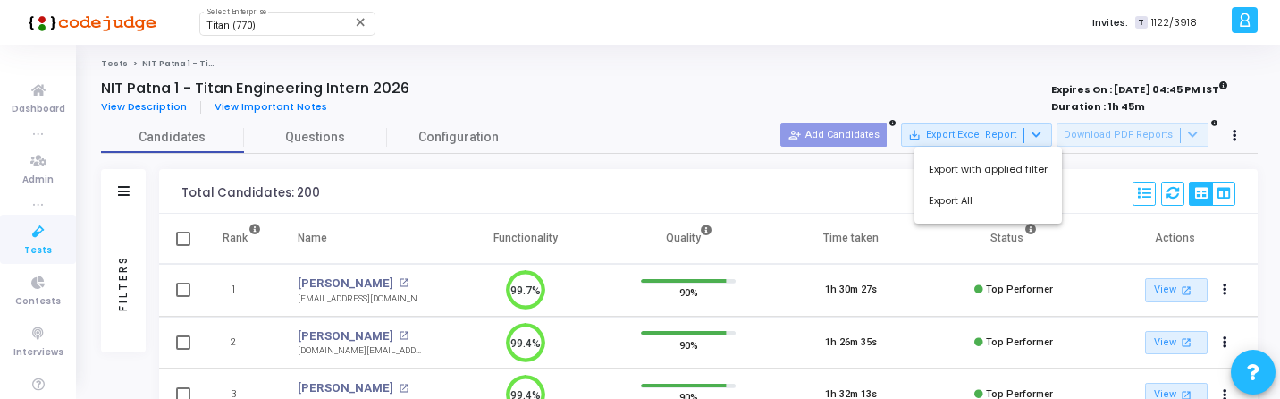
click at [998, 81] on div at bounding box center [640, 199] width 1280 height 399
click at [122, 276] on div "Filters" at bounding box center [123, 282] width 16 height 197
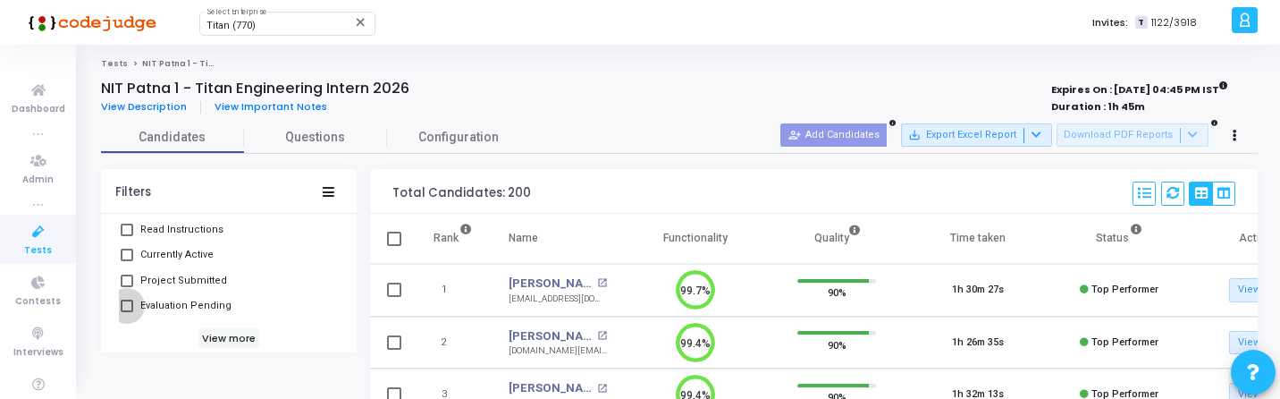
click at [185, 304] on span "Evaluation Pending" at bounding box center [185, 305] width 91 height 21
click at [127, 312] on input "Evaluation Pending" at bounding box center [126, 312] width 1 height 1
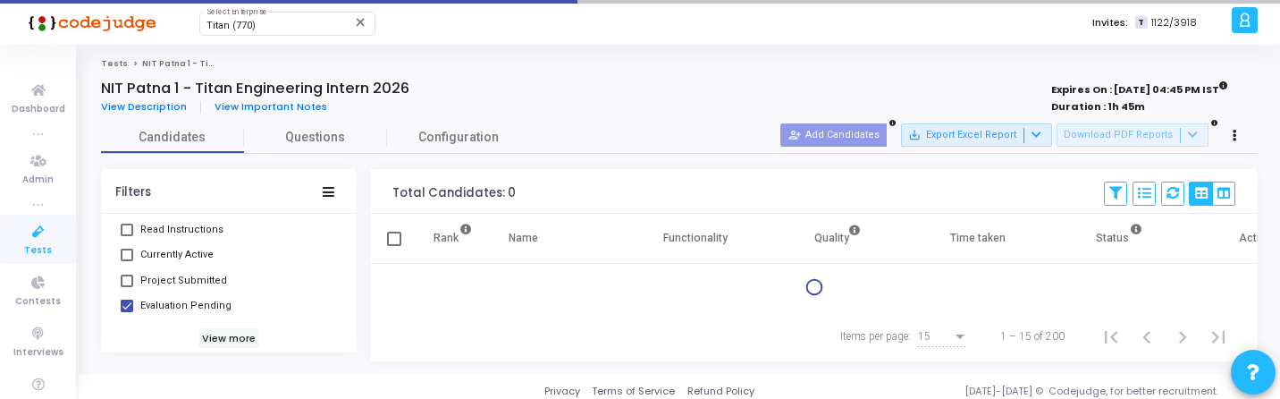
click at [216, 319] on div "Invite Sent Read Instructions Currently Active Project Submitted Evaluation Pen…" at bounding box center [229, 270] width 220 height 170
click at [219, 332] on h6 "View more" at bounding box center [229, 338] width 62 height 20
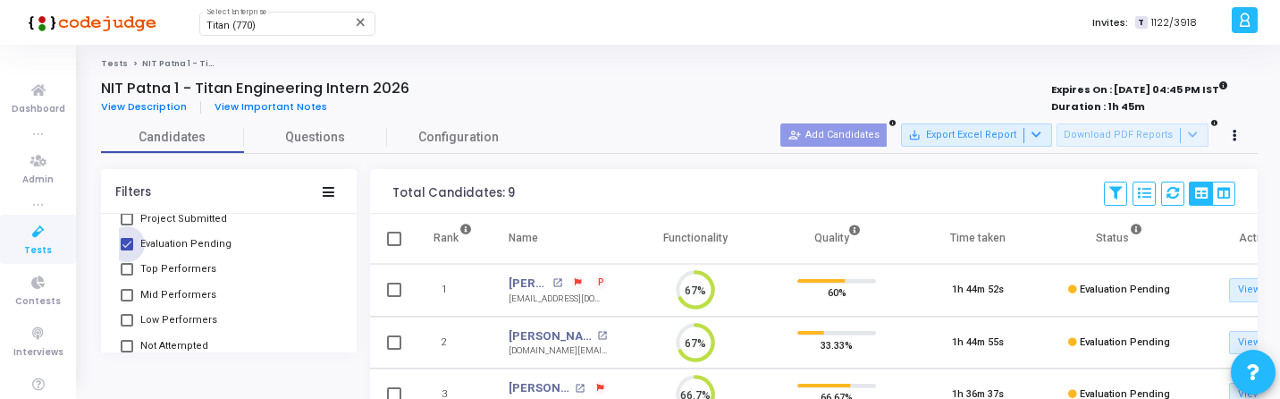
click at [209, 244] on span "Evaluation Pending" at bounding box center [185, 243] width 91 height 21
click at [127, 250] on input "Evaluation Pending" at bounding box center [126, 250] width 1 height 1
checkbox input "false"
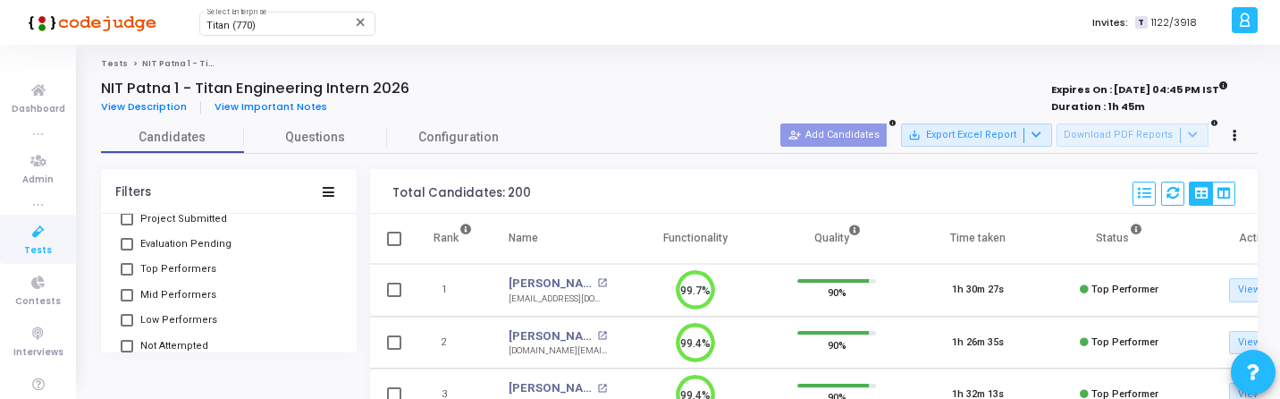
click at [26, 243] on span "Tests" at bounding box center [38, 250] width 28 height 15
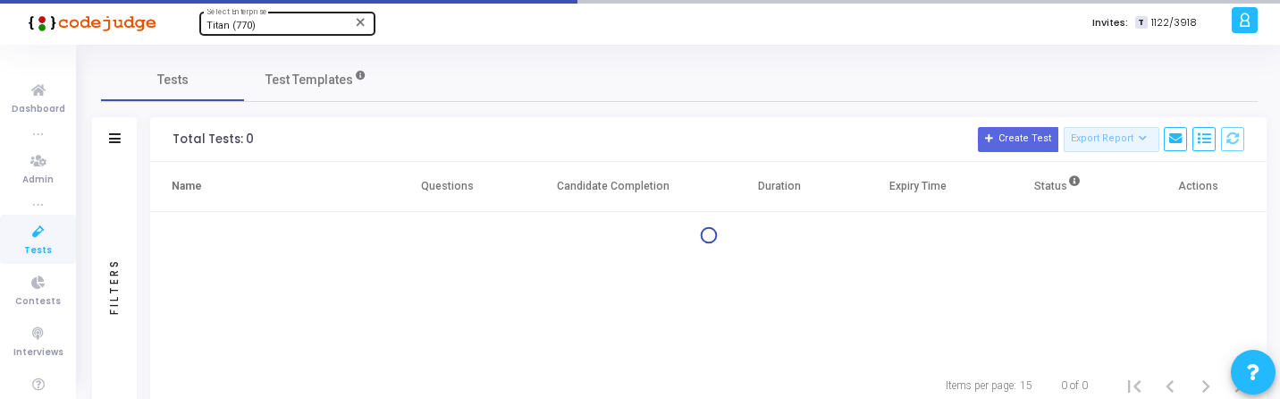
click at [272, 24] on div "Titan (770)" at bounding box center [278, 26] width 145 height 11
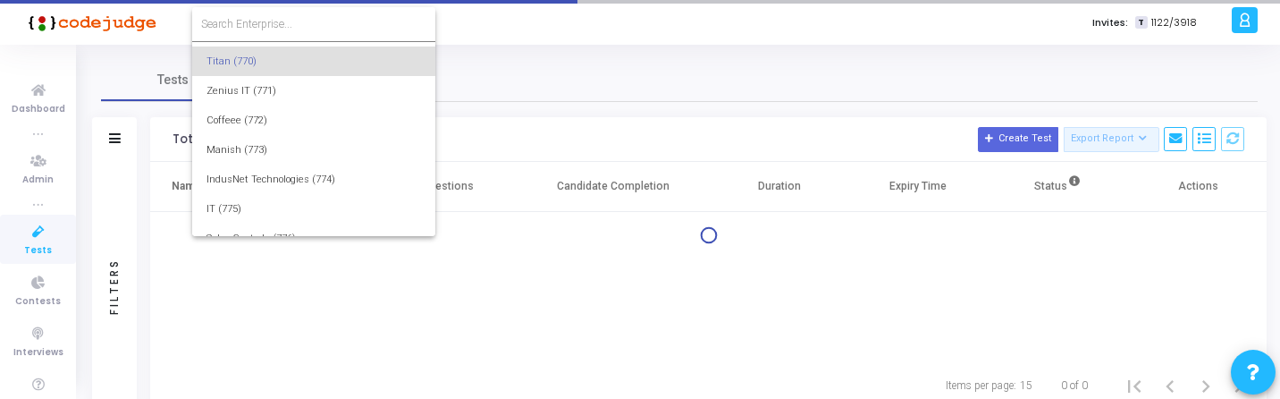
click at [282, 24] on input at bounding box center [313, 24] width 225 height 16
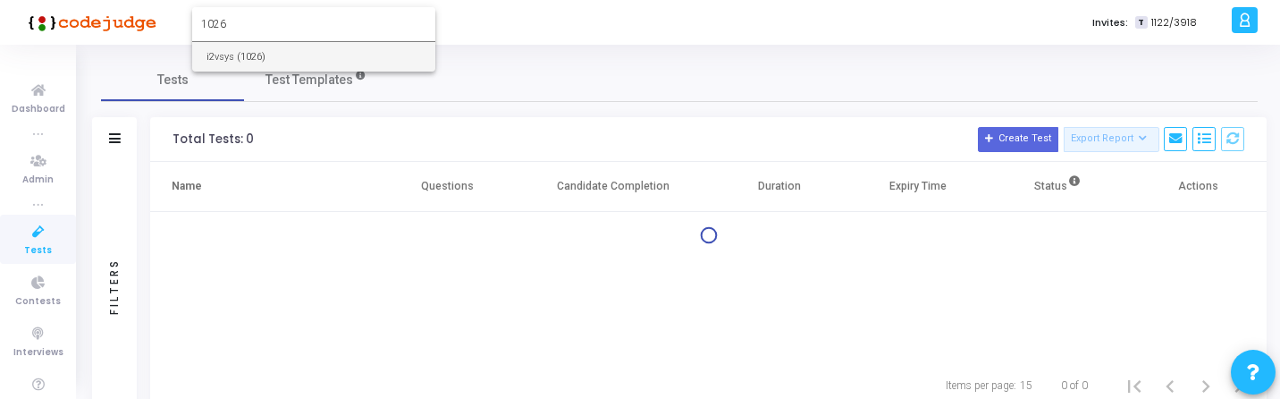
type input "1026"
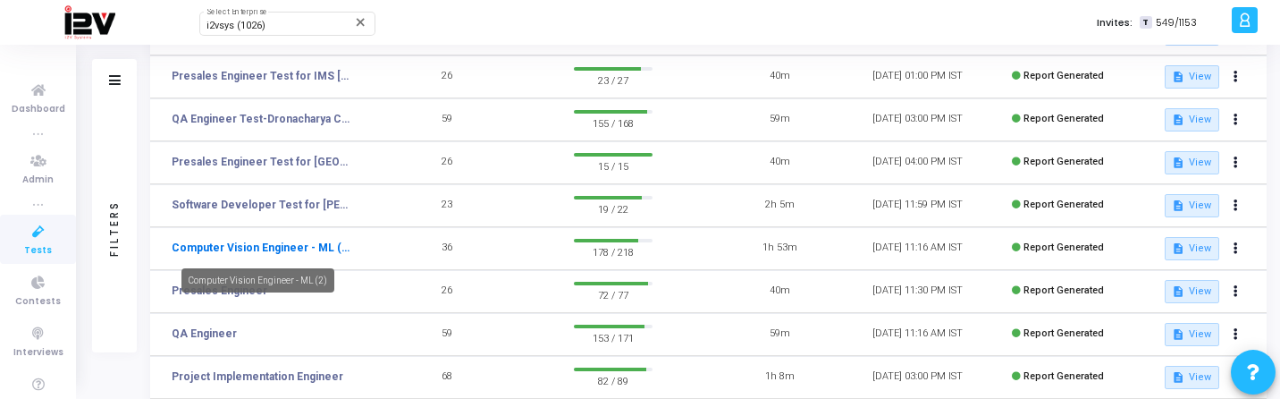
click at [322, 247] on link "Computer Vision Engineer - ML (2)" at bounding box center [261, 247] width 179 height 16
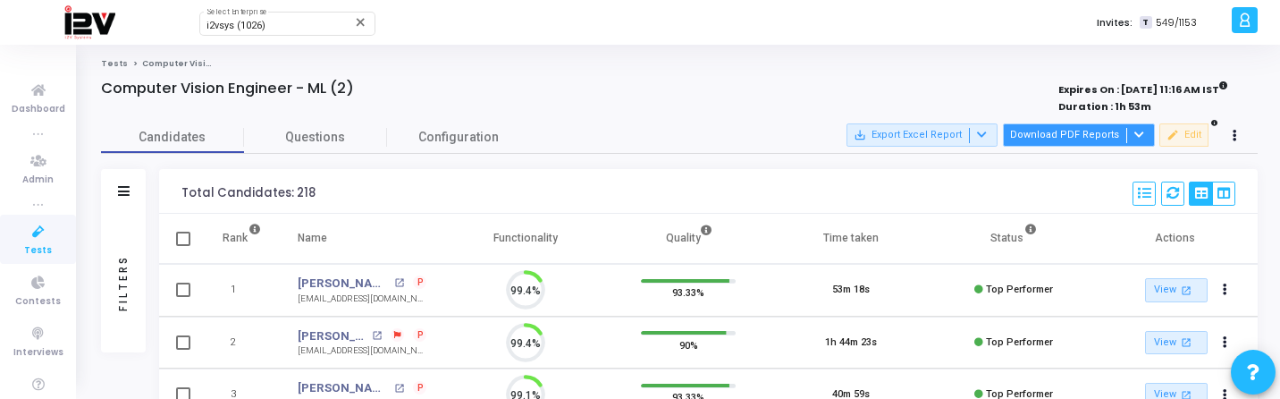
click at [1090, 134] on button "Download PDF Reports" at bounding box center [1079, 134] width 152 height 23
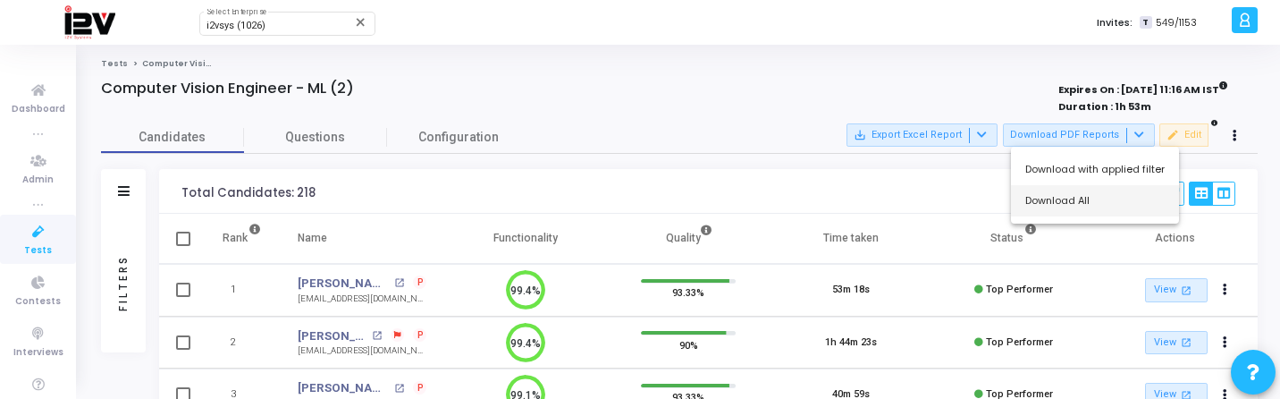
click at [1083, 206] on button "Download All" at bounding box center [1095, 200] width 168 height 31
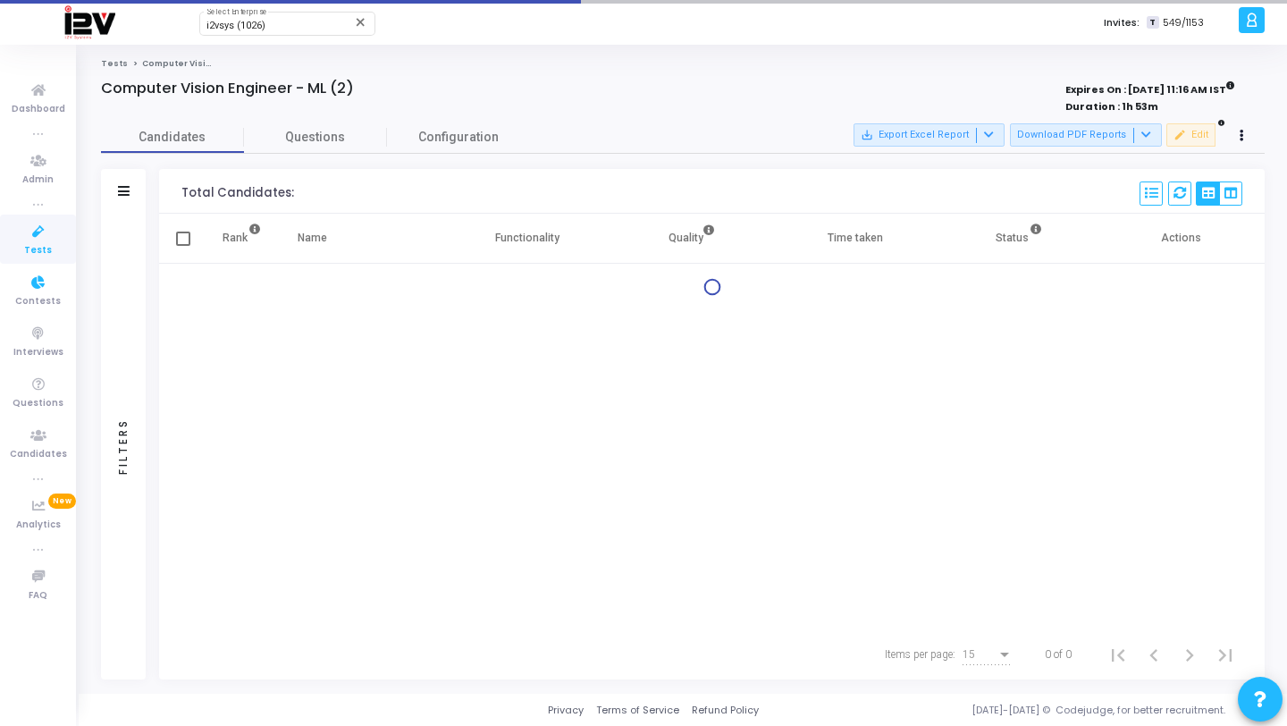
click at [116, 363] on div "Filters" at bounding box center [123, 446] width 16 height 197
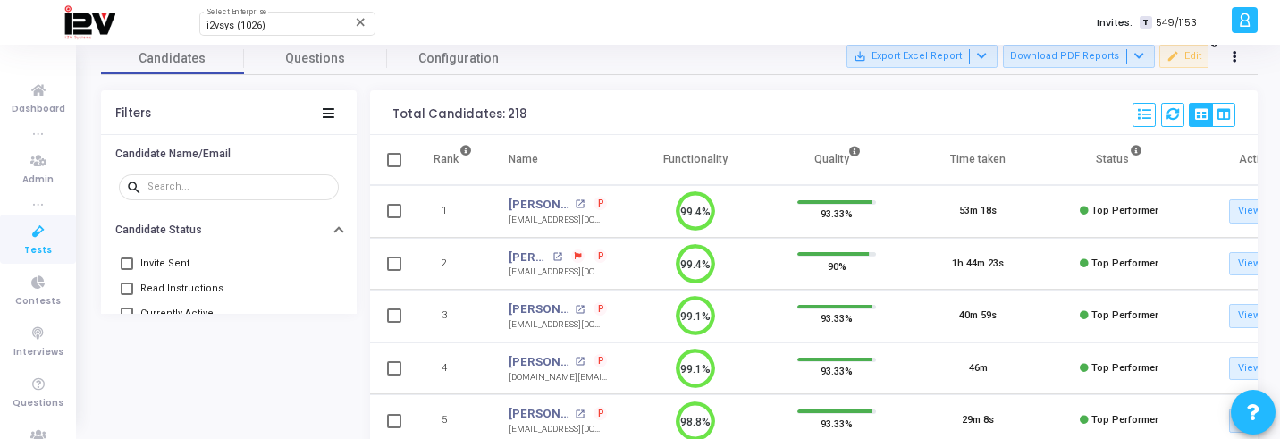
click at [35, 240] on icon at bounding box center [39, 232] width 38 height 22
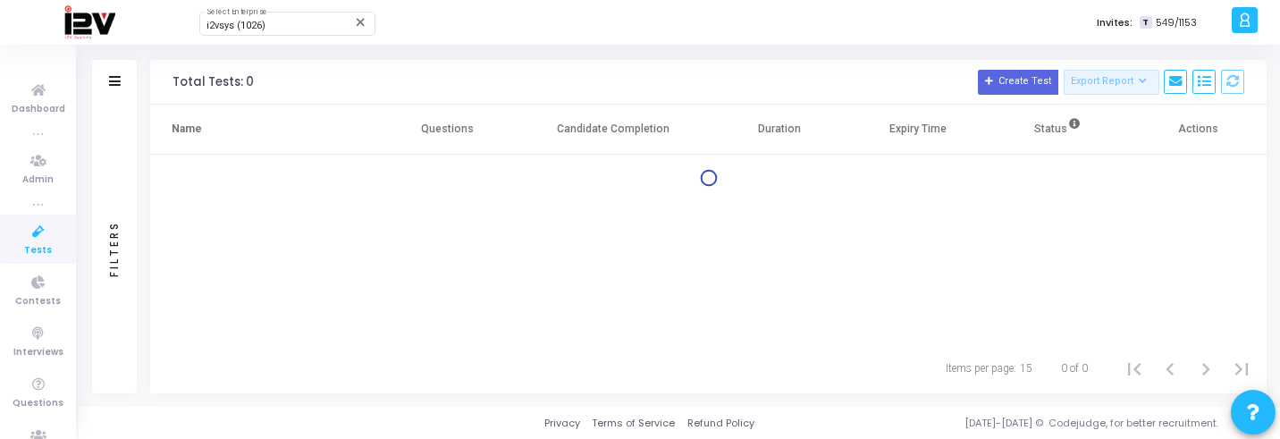
click at [35, 240] on icon at bounding box center [39, 232] width 38 height 22
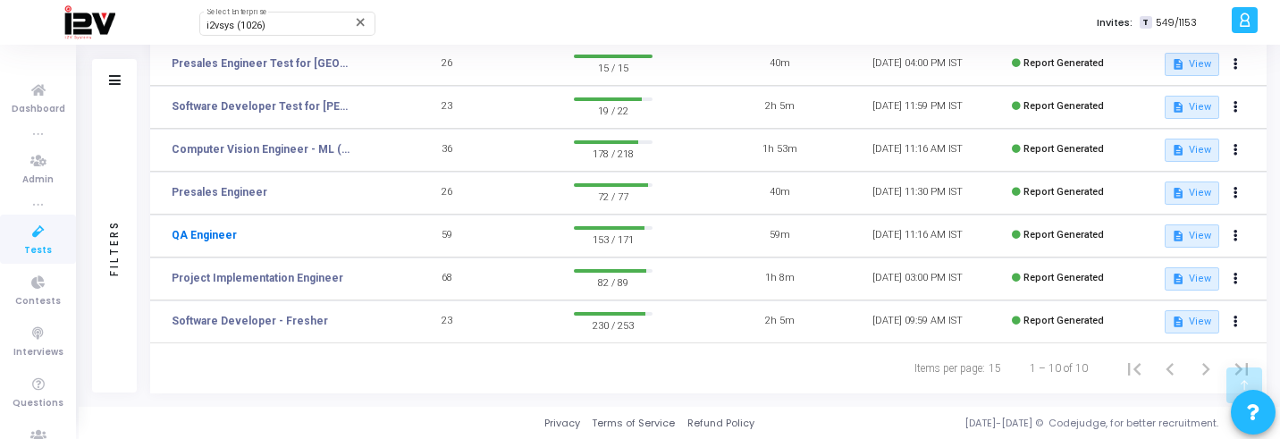
click at [221, 231] on link "QA Engineer" at bounding box center [204, 235] width 65 height 16
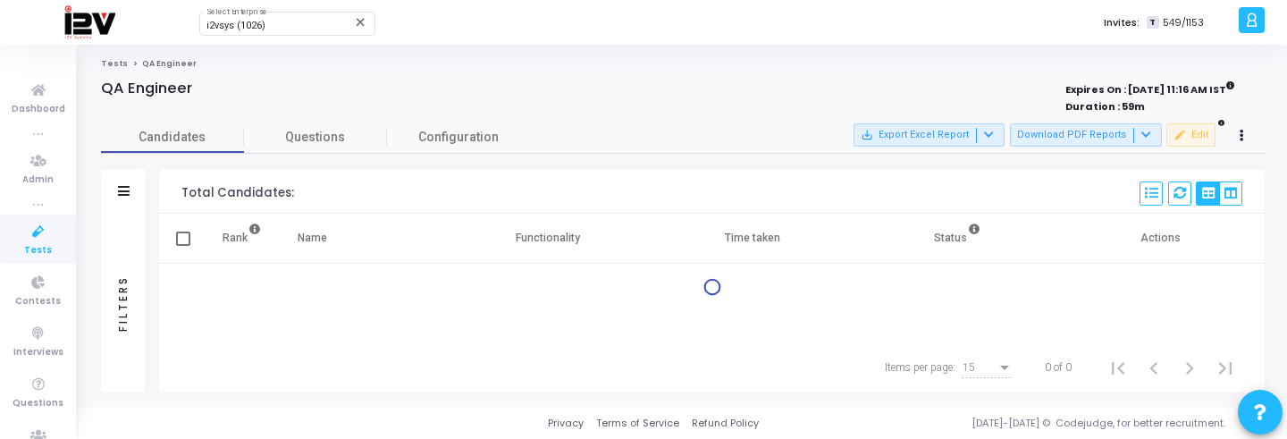
click at [115, 261] on div "Filters" at bounding box center [123, 303] width 16 height 197
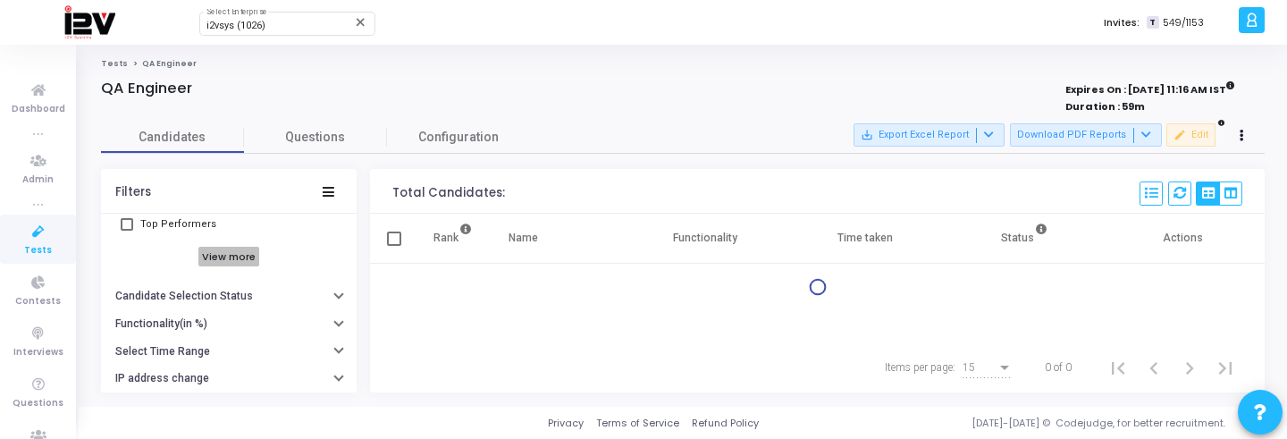
click at [209, 263] on h6 "View more" at bounding box center [229, 257] width 62 height 20
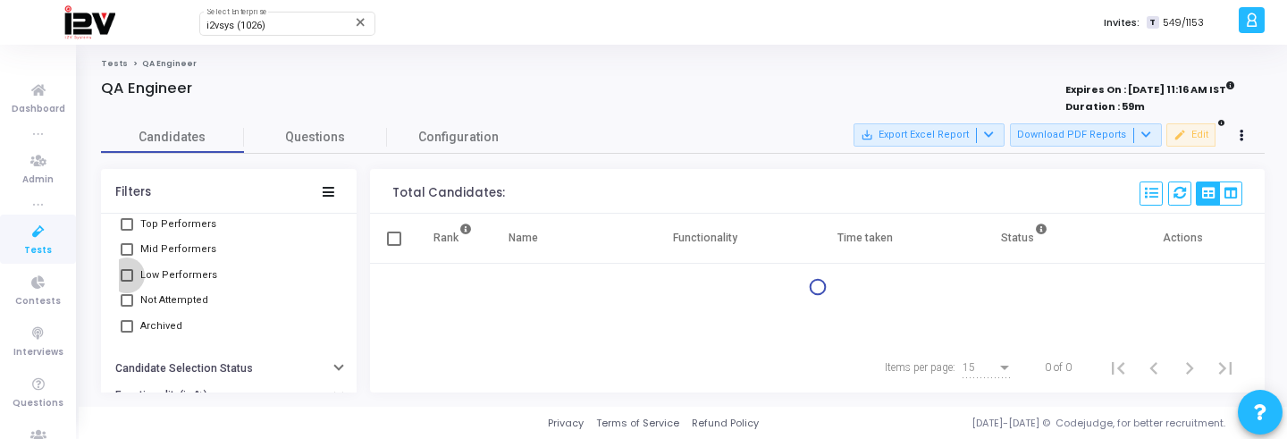
click at [172, 277] on span "Low Performers" at bounding box center [178, 275] width 77 height 21
click at [127, 281] on input "Low Performers" at bounding box center [126, 281] width 1 height 1
checkbox input "true"
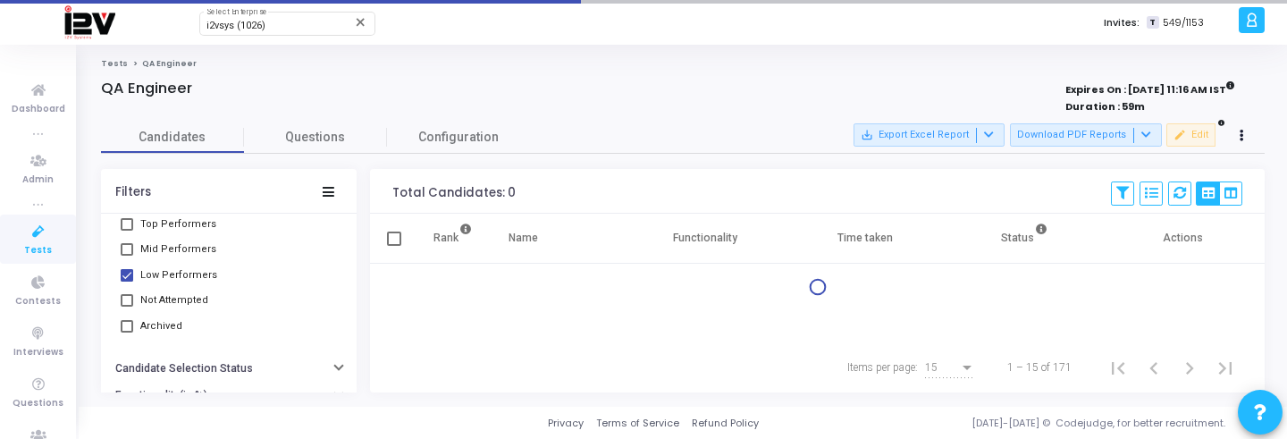
click at [172, 304] on span "Not Attempted" at bounding box center [174, 300] width 68 height 21
click at [127, 306] on input "Not Attempted" at bounding box center [126, 306] width 1 height 1
checkbox input "true"
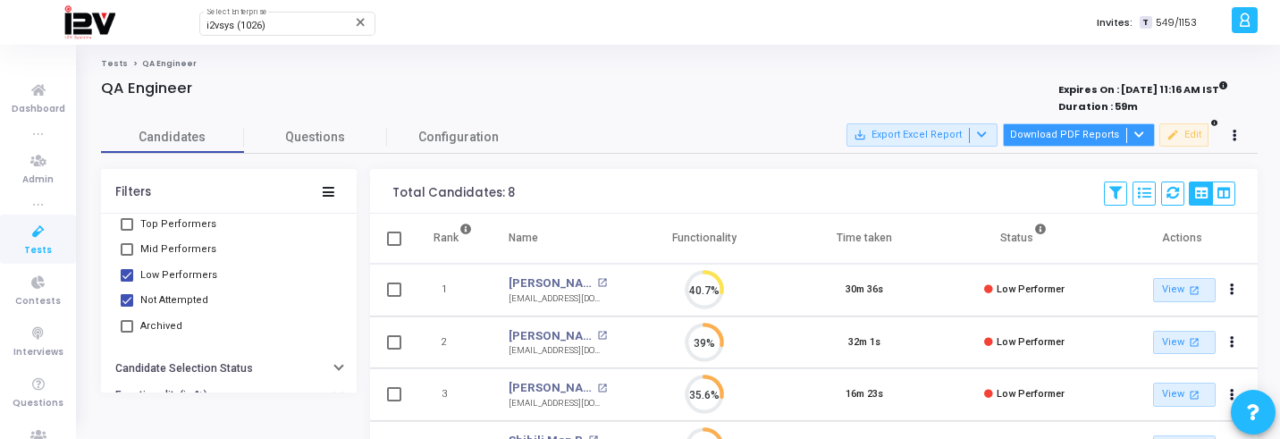
click at [1068, 136] on button "Download PDF Reports" at bounding box center [1079, 134] width 152 height 23
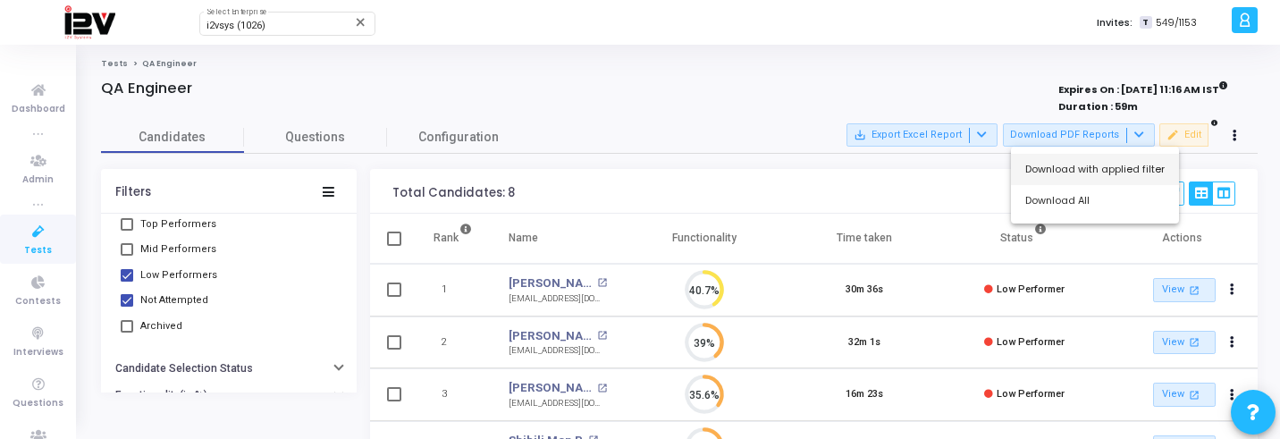
click at [1069, 164] on button "Download with applied filter" at bounding box center [1095, 169] width 168 height 31
